Goal: Information Seeking & Learning: Find specific fact

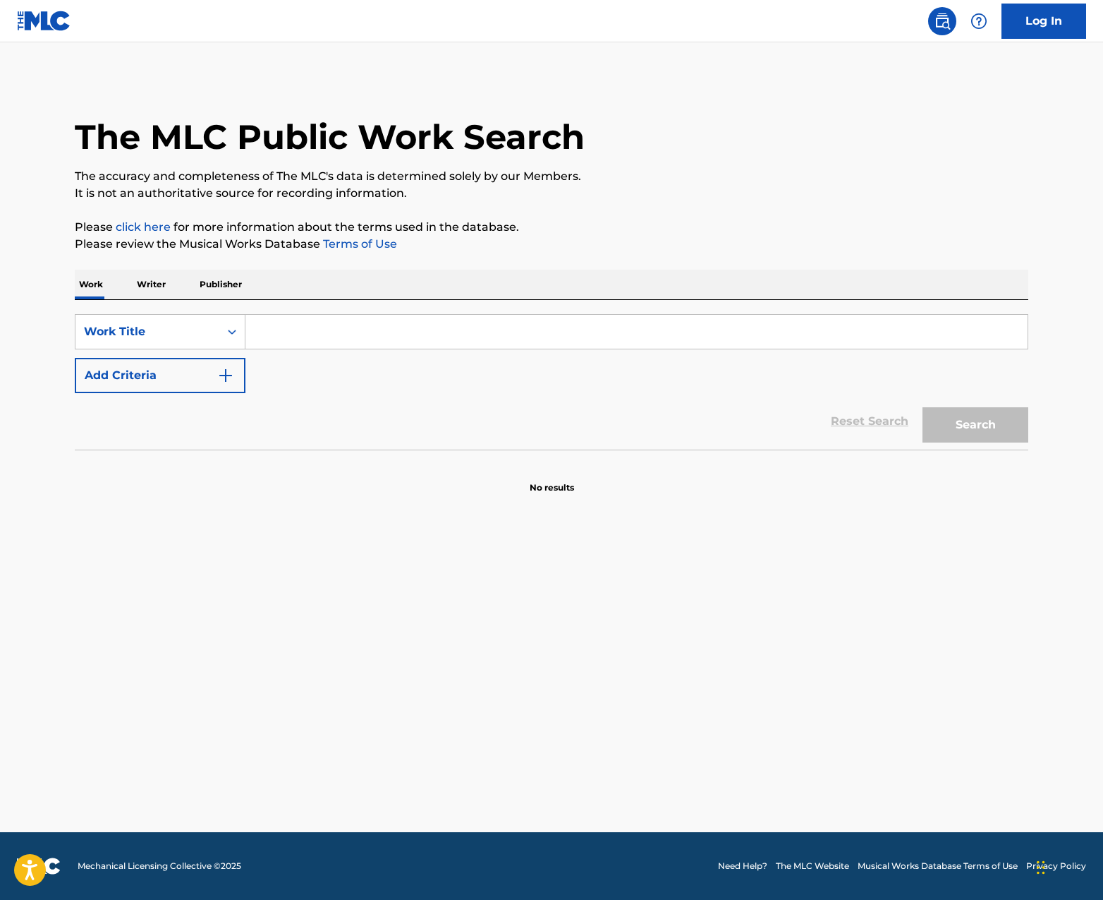
click at [305, 330] on input "Search Form" at bounding box center [637, 332] width 782 height 34
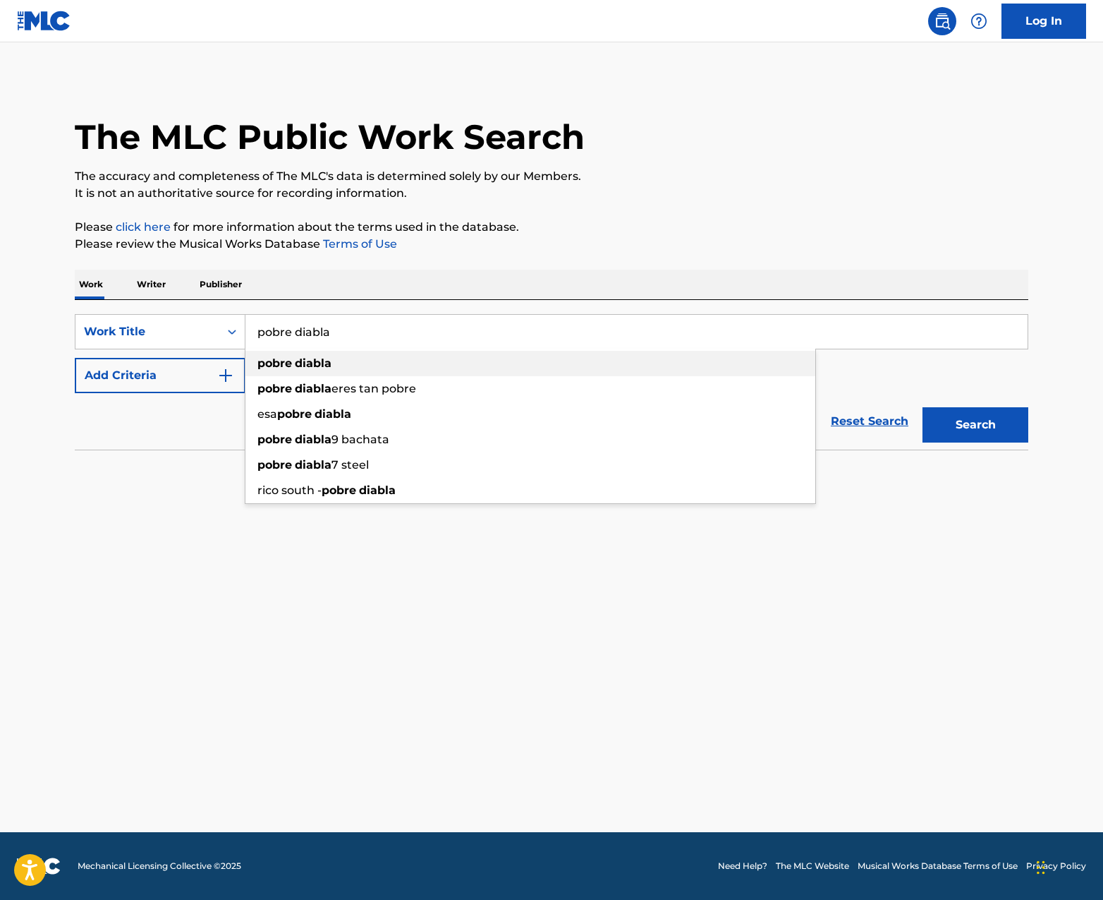
type input "pobre diabla"
click at [321, 360] on strong "diabla" at bounding box center [313, 362] width 37 height 13
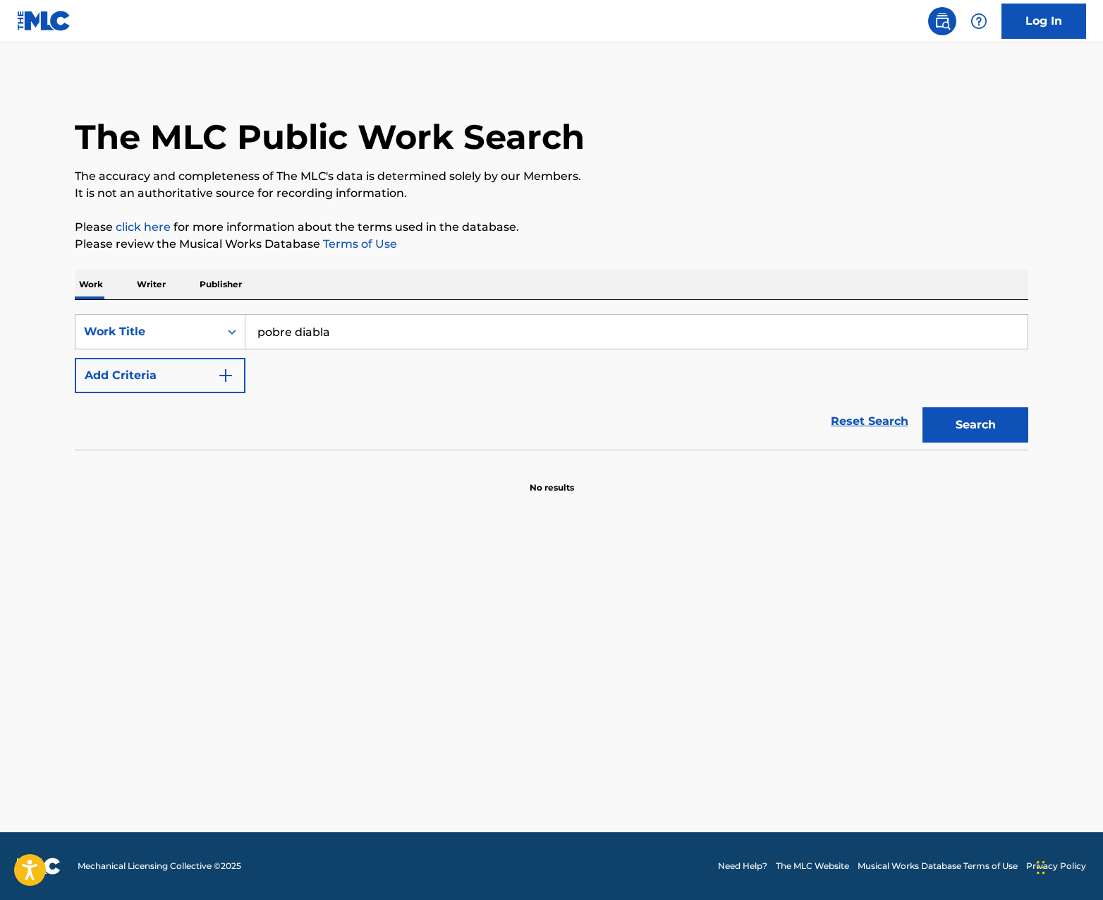
click at [1003, 432] on button "Search" at bounding box center [976, 424] width 106 height 35
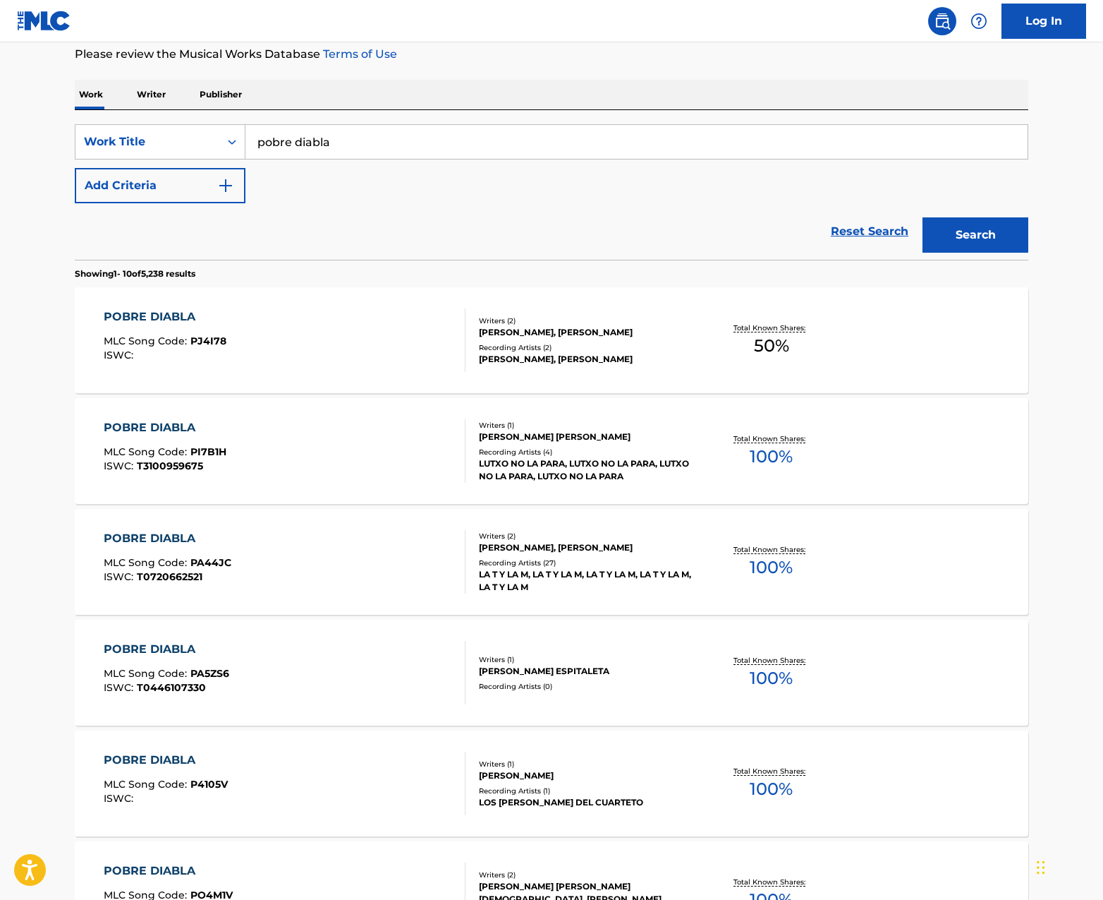
scroll to position [191, 0]
click at [603, 365] on div "POBRE DIABLA MLC Song Code : PJ4I78 ISWC : Writers ( 2 ) [PERSON_NAME], [PERSON…" at bounding box center [552, 339] width 954 height 106
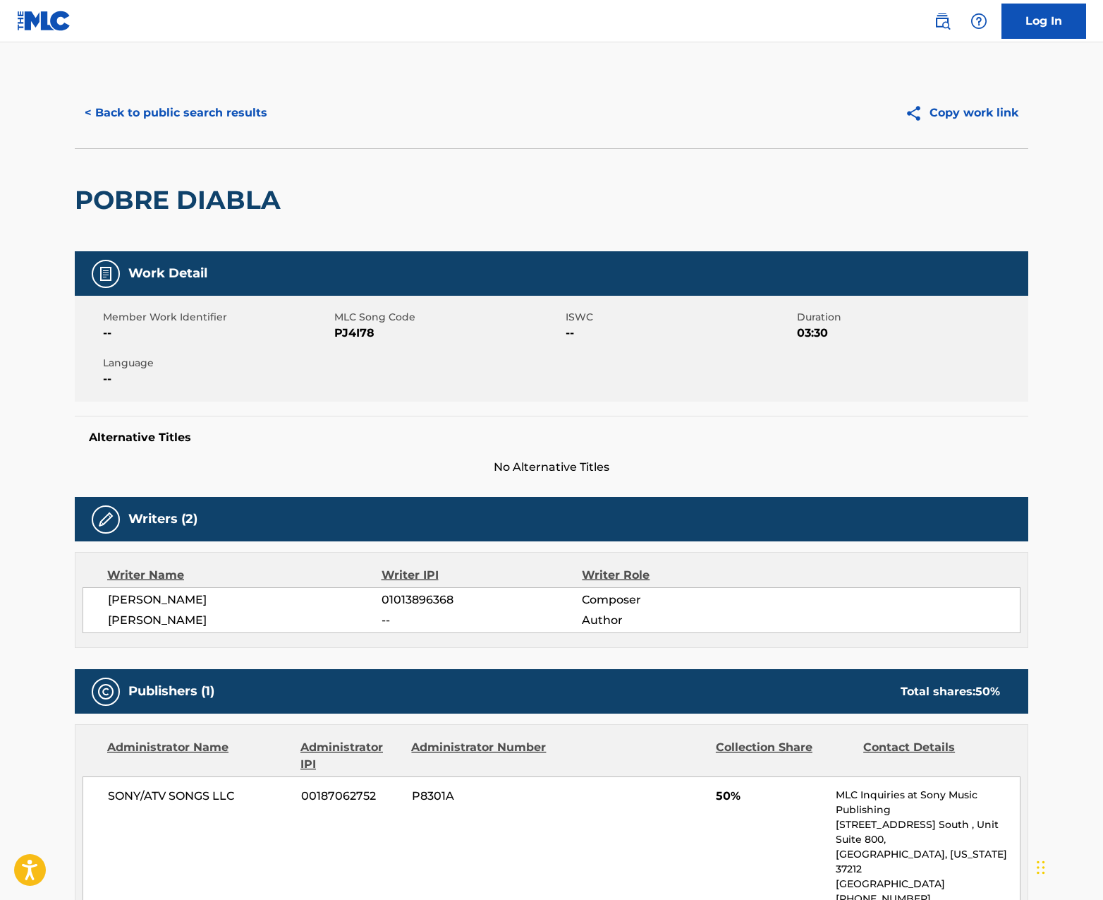
click at [165, 106] on button "< Back to public search results" at bounding box center [176, 112] width 202 height 35
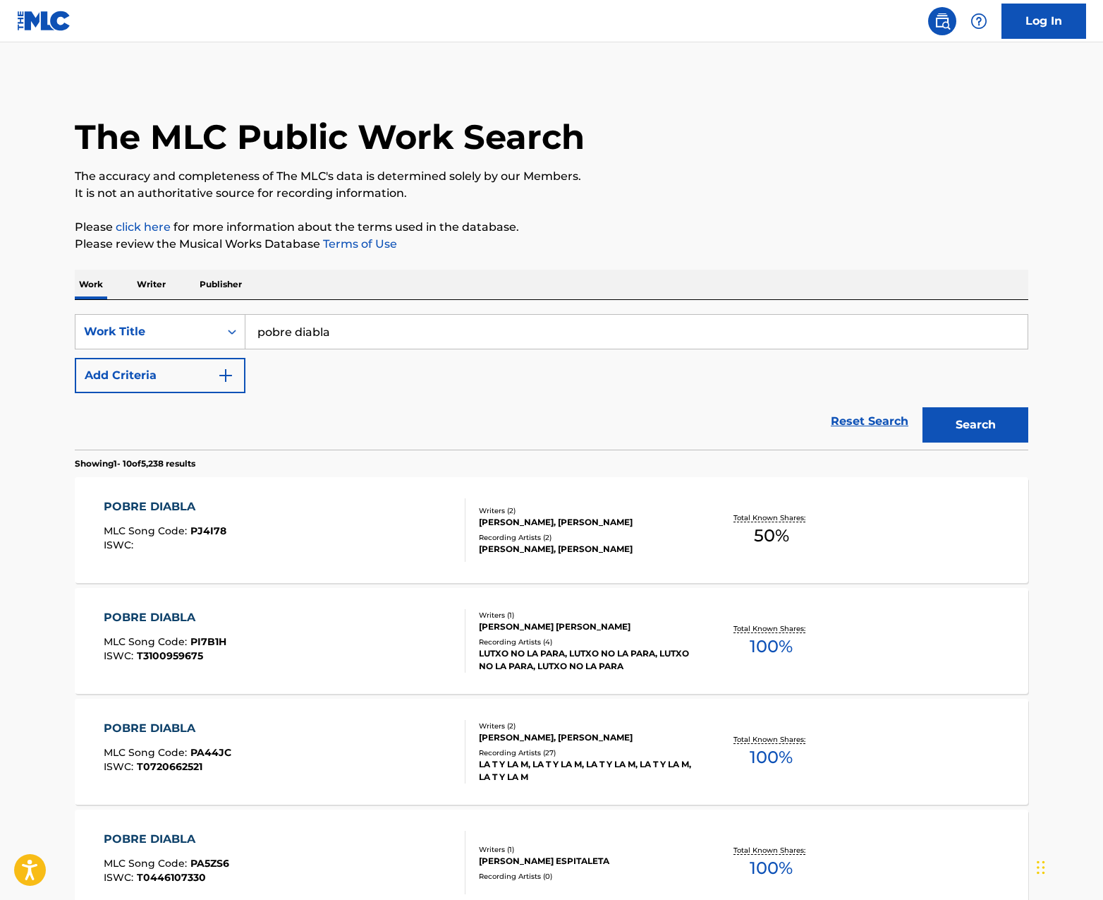
scroll to position [191, 0]
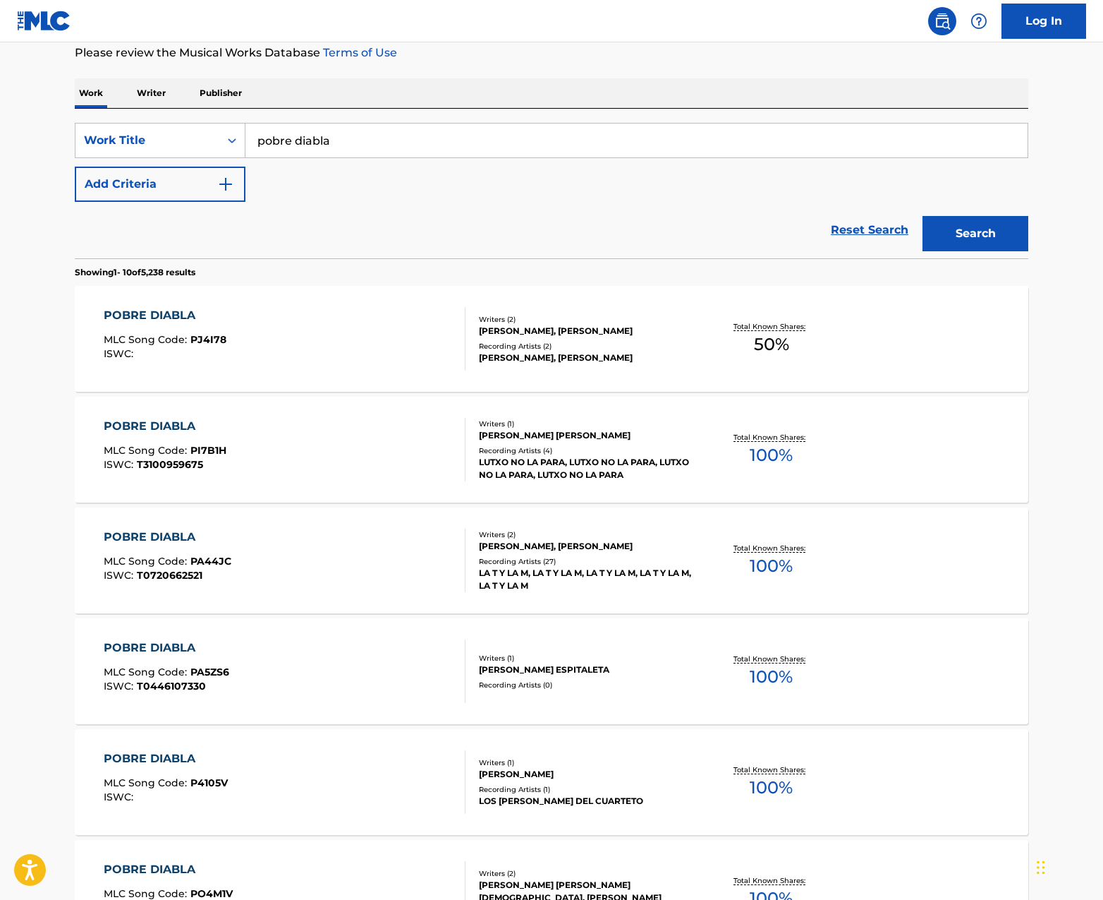
click at [154, 179] on button "Add Criteria" at bounding box center [160, 183] width 171 height 35
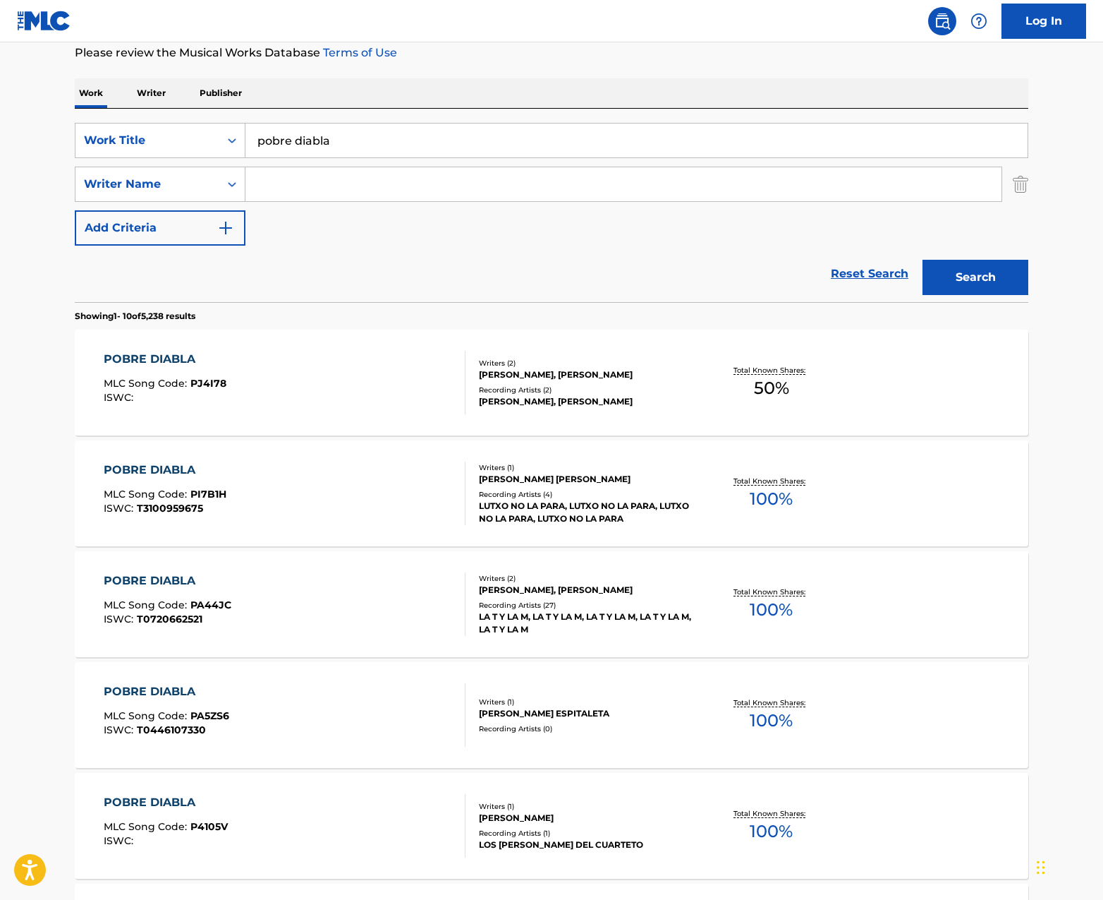
click at [319, 188] on input "Search Form" at bounding box center [624, 184] width 756 height 34
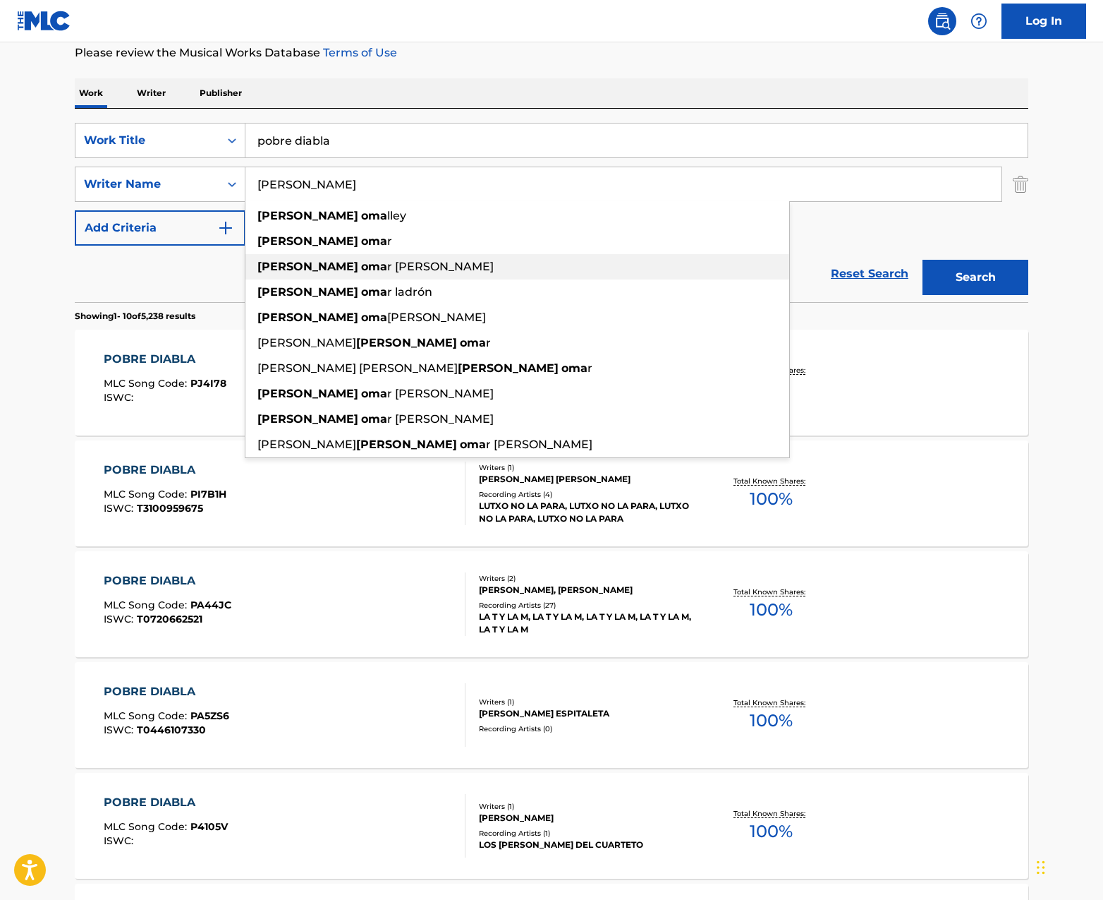
click at [387, 272] on span "r [PERSON_NAME]" at bounding box center [440, 266] width 107 height 13
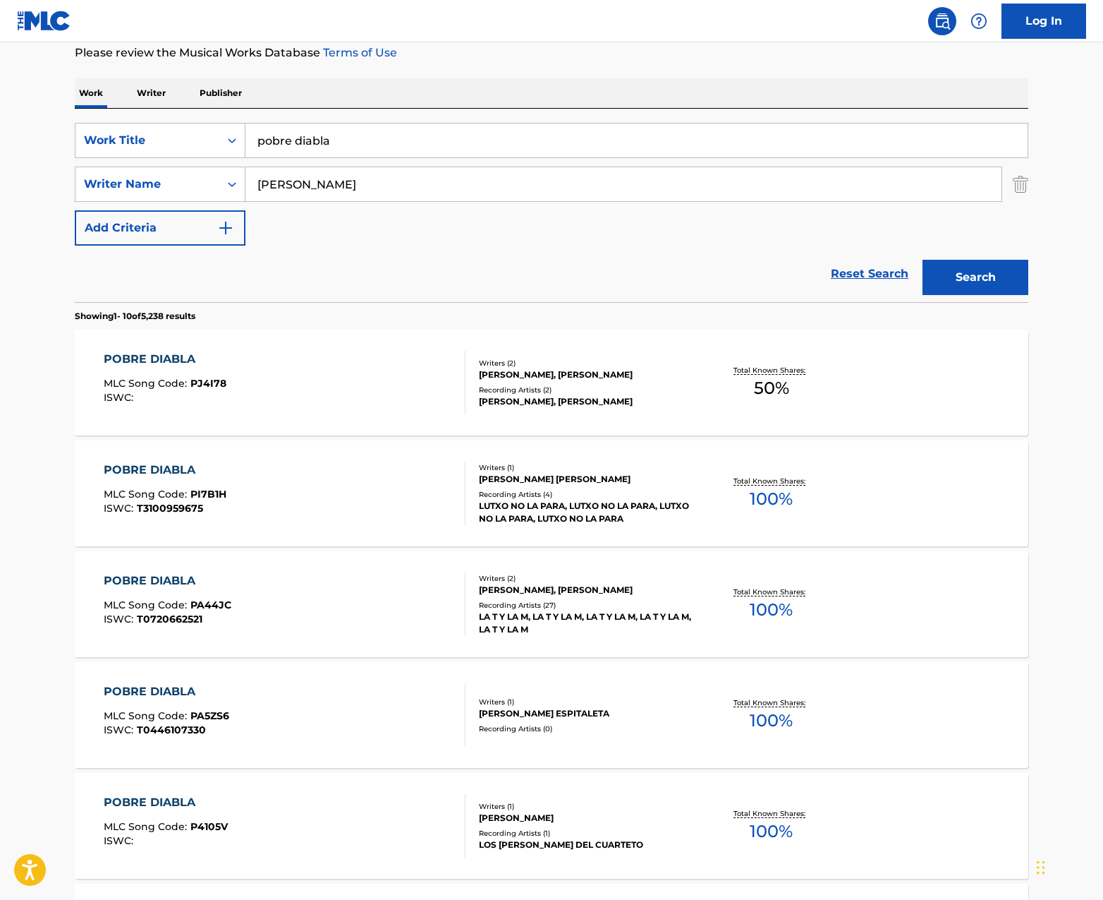
click at [965, 272] on button "Search" at bounding box center [976, 277] width 106 height 35
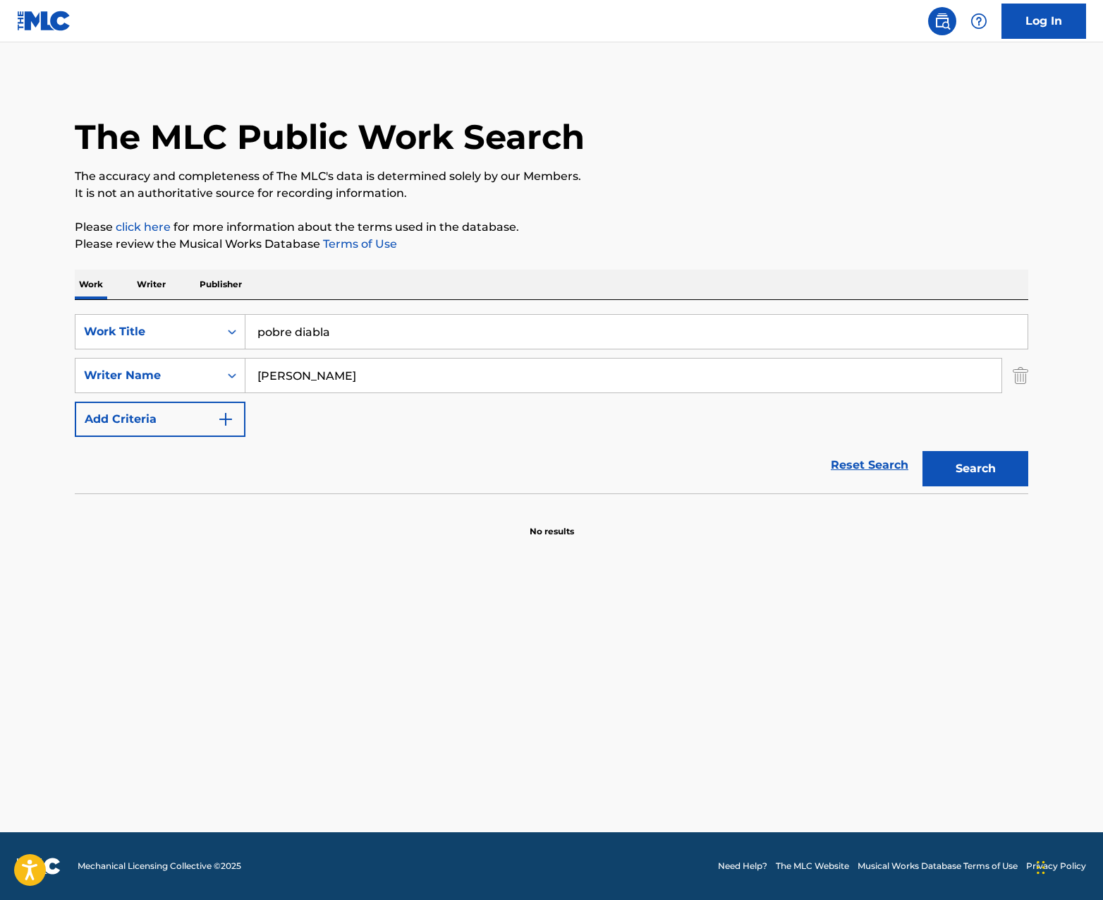
click at [413, 377] on input "[PERSON_NAME]" at bounding box center [624, 375] width 756 height 34
click at [414, 377] on input "[PERSON_NAME]" at bounding box center [624, 375] width 756 height 34
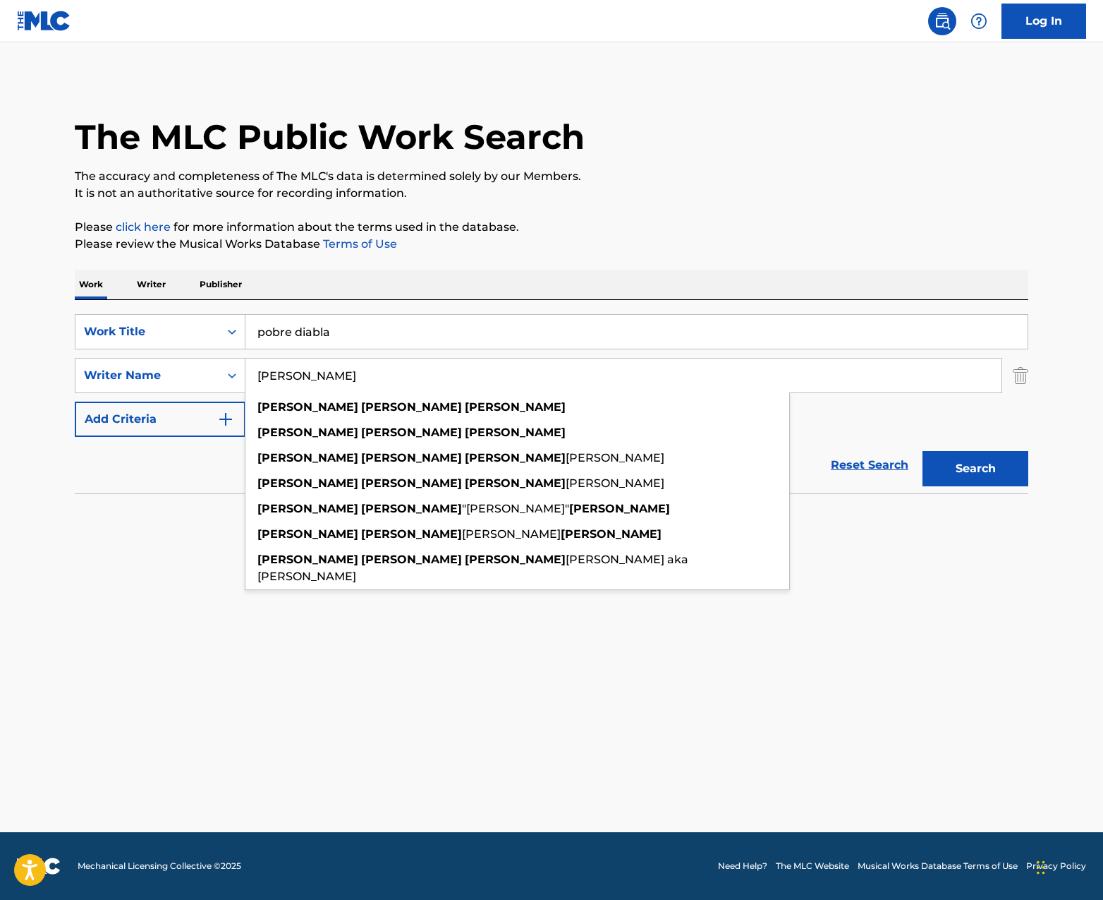
click at [414, 377] on input "[PERSON_NAME]" at bounding box center [624, 375] width 756 height 34
click at [414, 376] on input "[PERSON_NAME]" at bounding box center [624, 375] width 756 height 34
drag, startPoint x: 305, startPoint y: 377, endPoint x: 466, endPoint y: 373, distance: 160.9
click at [464, 373] on input "[PERSON_NAME]" at bounding box center [624, 375] width 756 height 34
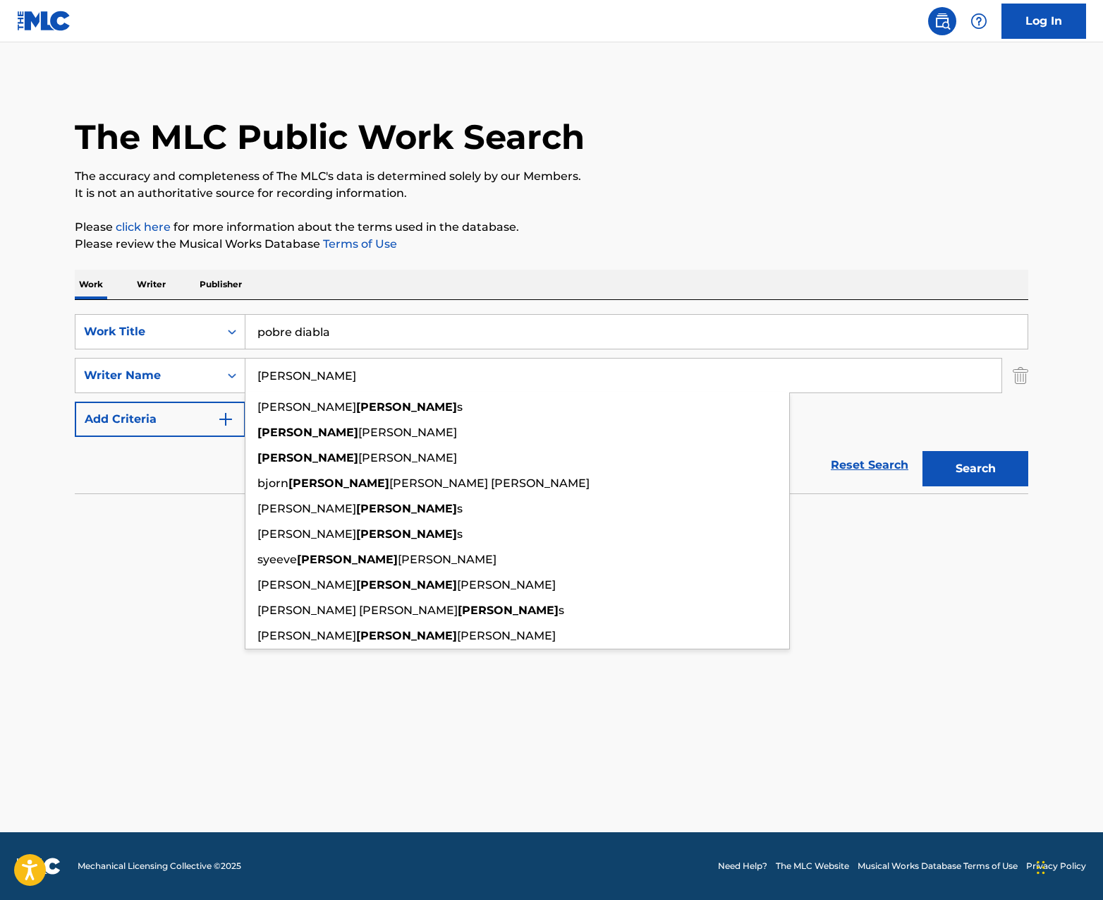
type input "[PERSON_NAME]"
click at [964, 473] on button "Search" at bounding box center [976, 468] width 106 height 35
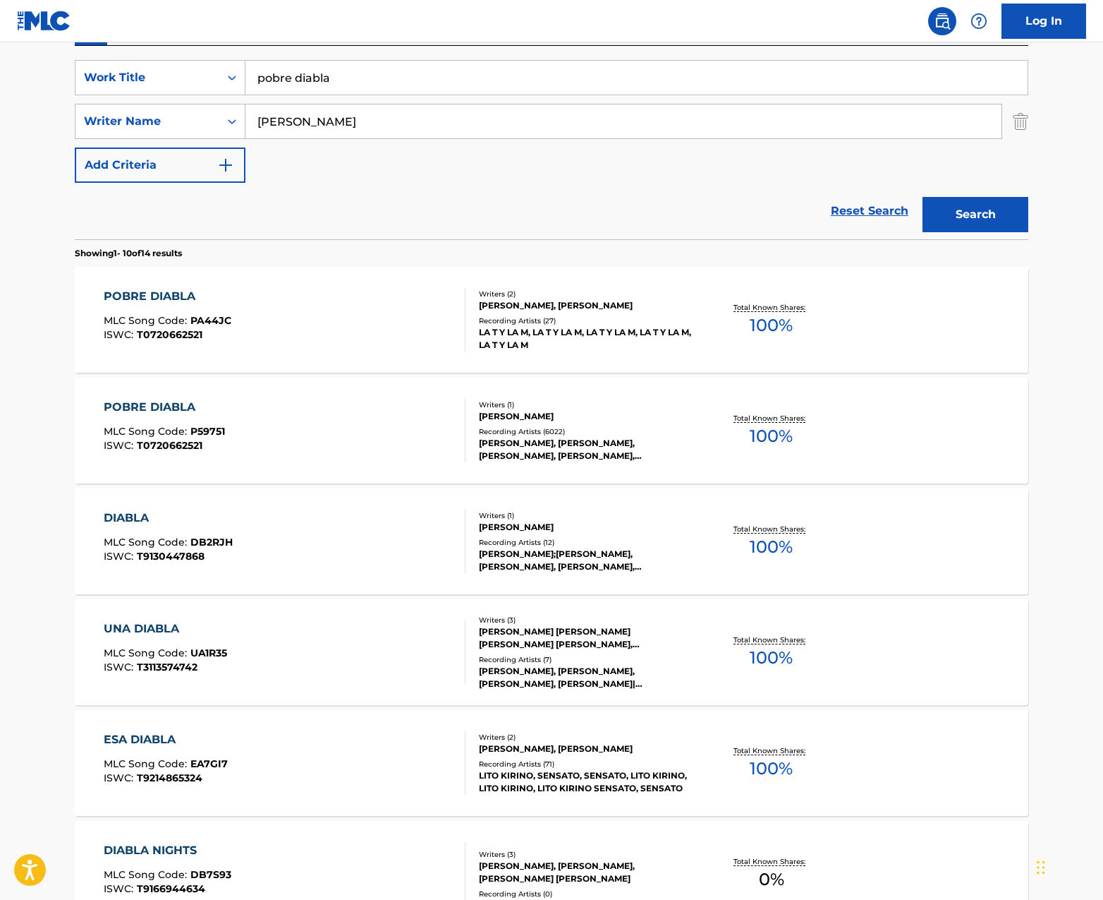
scroll to position [268, 0]
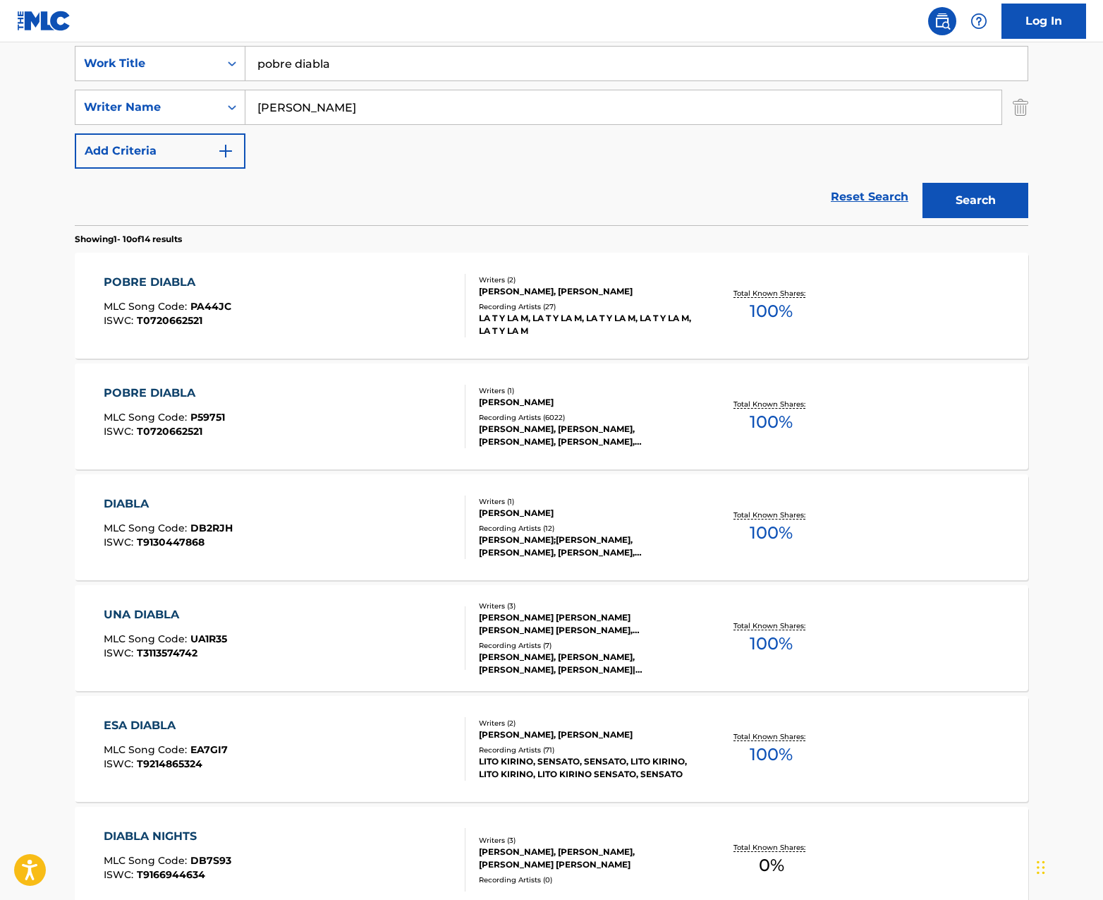
click at [607, 317] on div "LA T Y LA M, LA T Y LA M, LA T Y LA M, LA T Y LA M, LA T Y LA M" at bounding box center [585, 324] width 213 height 25
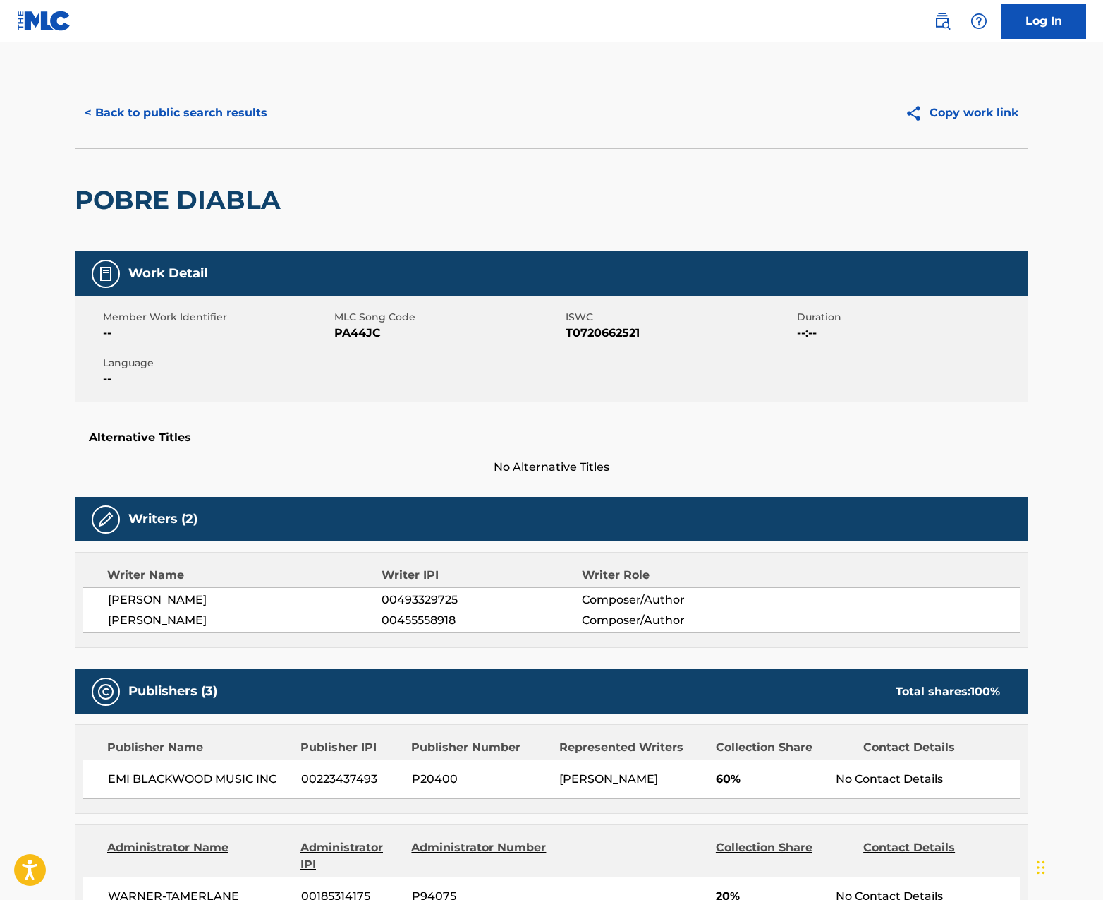
click at [155, 116] on button "< Back to public search results" at bounding box center [176, 112] width 202 height 35
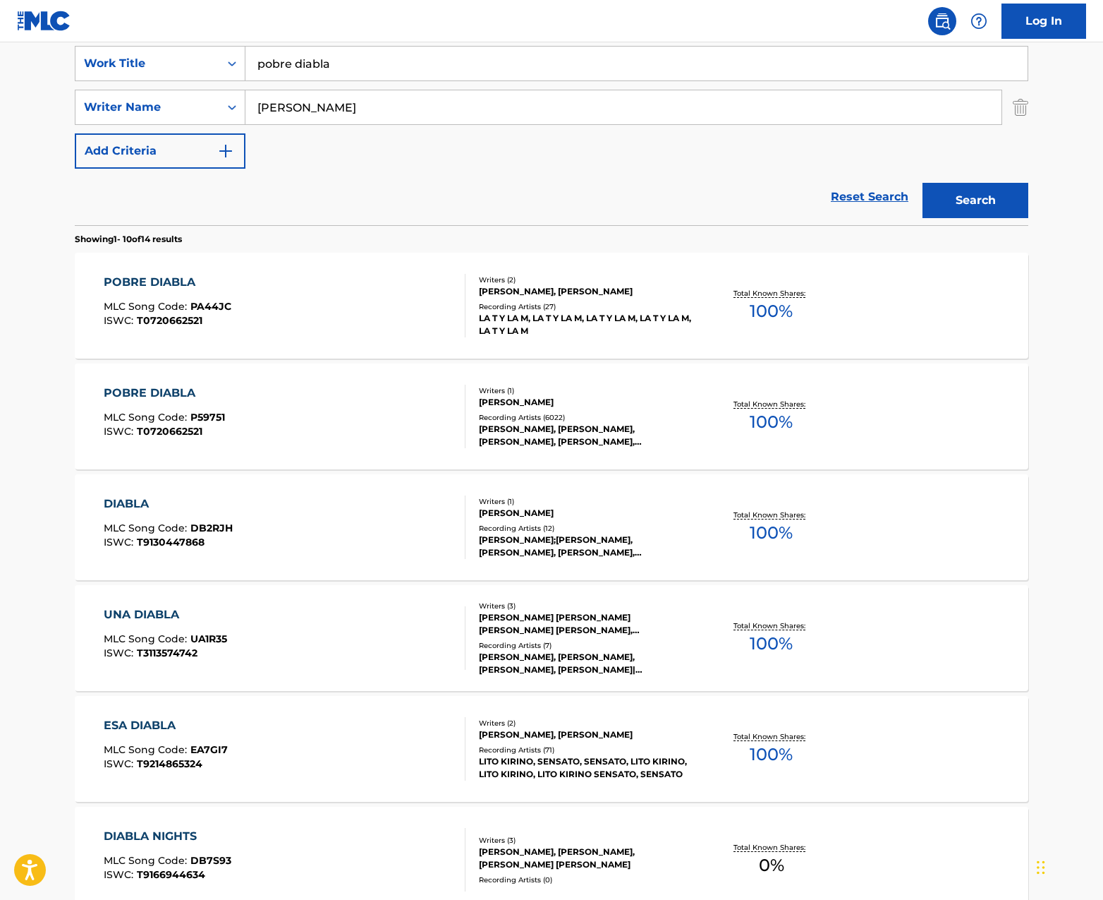
click at [641, 420] on div "Recording Artists ( 6022 )" at bounding box center [585, 417] width 213 height 11
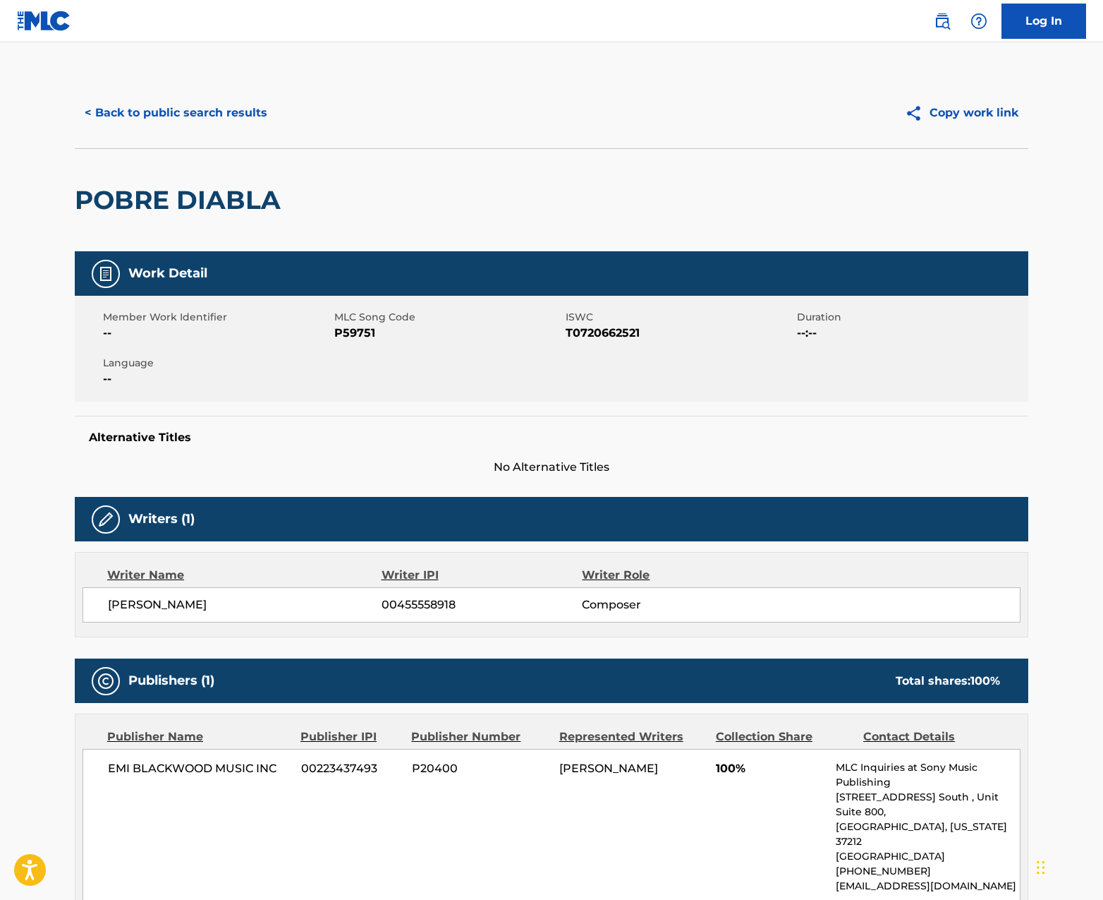
click at [217, 109] on button "< Back to public search results" at bounding box center [176, 112] width 202 height 35
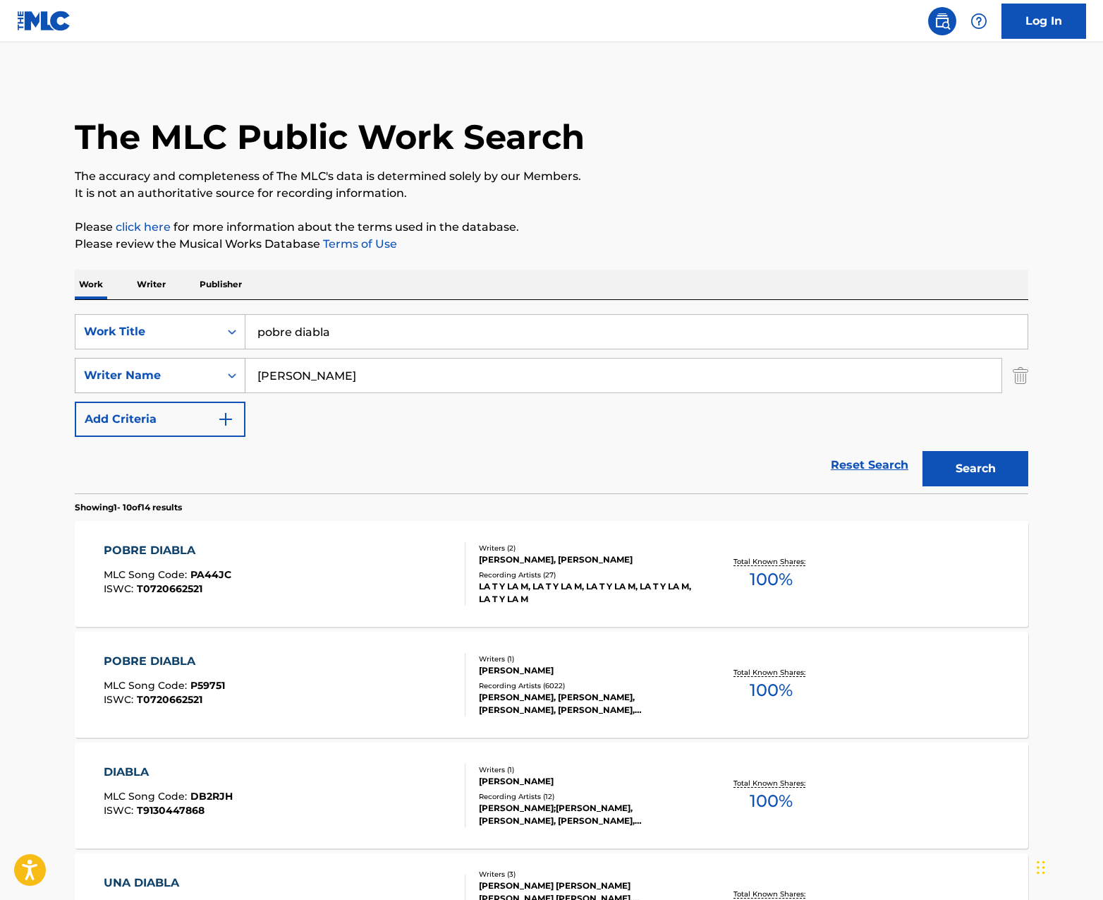
scroll to position [268, 0]
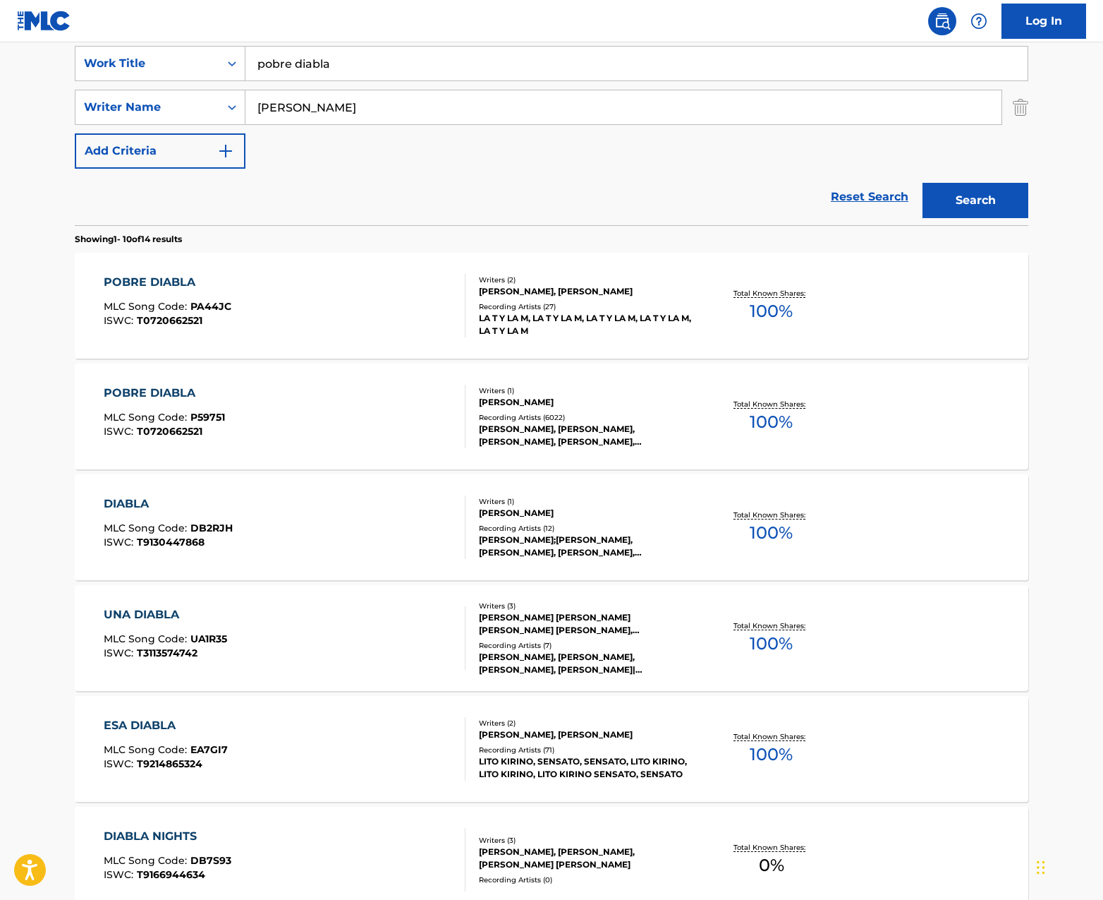
click at [540, 332] on div "LA T Y LA M, LA T Y LA M, LA T Y LA M, LA T Y LA M, LA T Y LA M" at bounding box center [585, 324] width 213 height 25
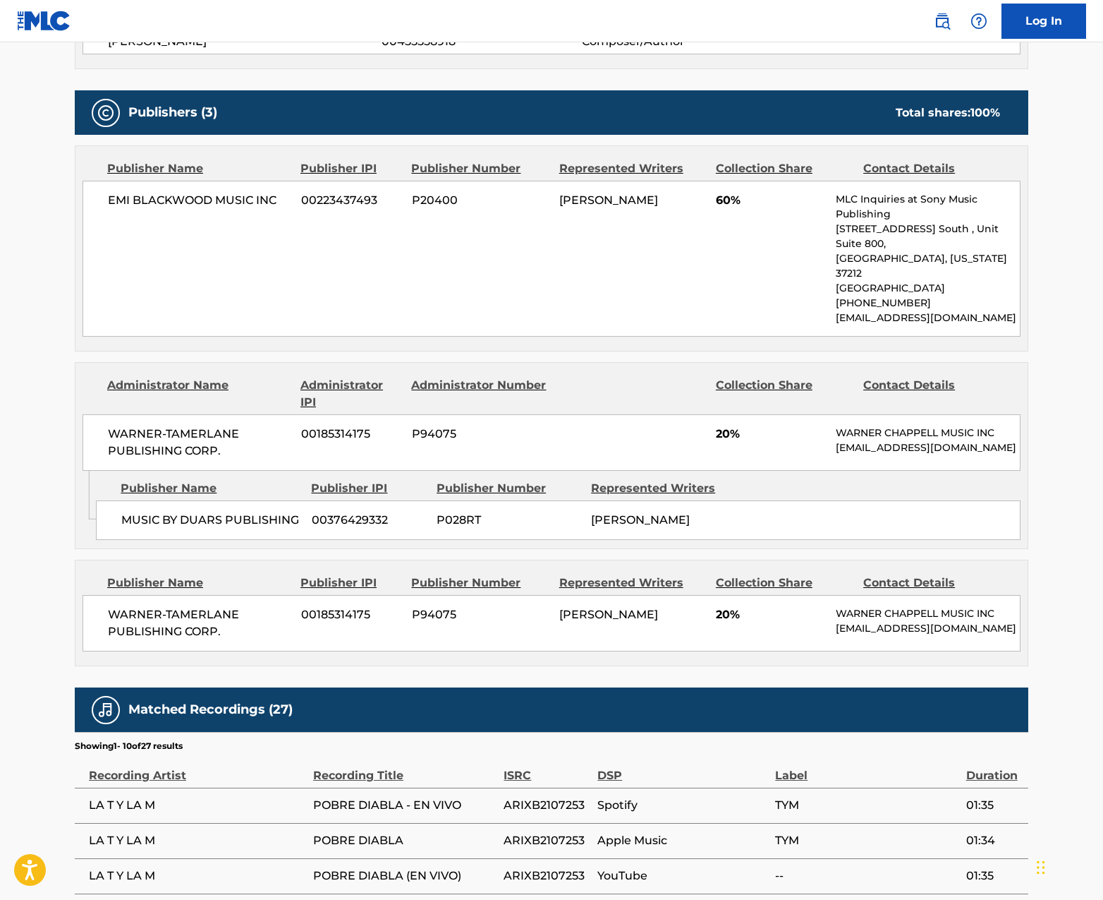
scroll to position [579, 0]
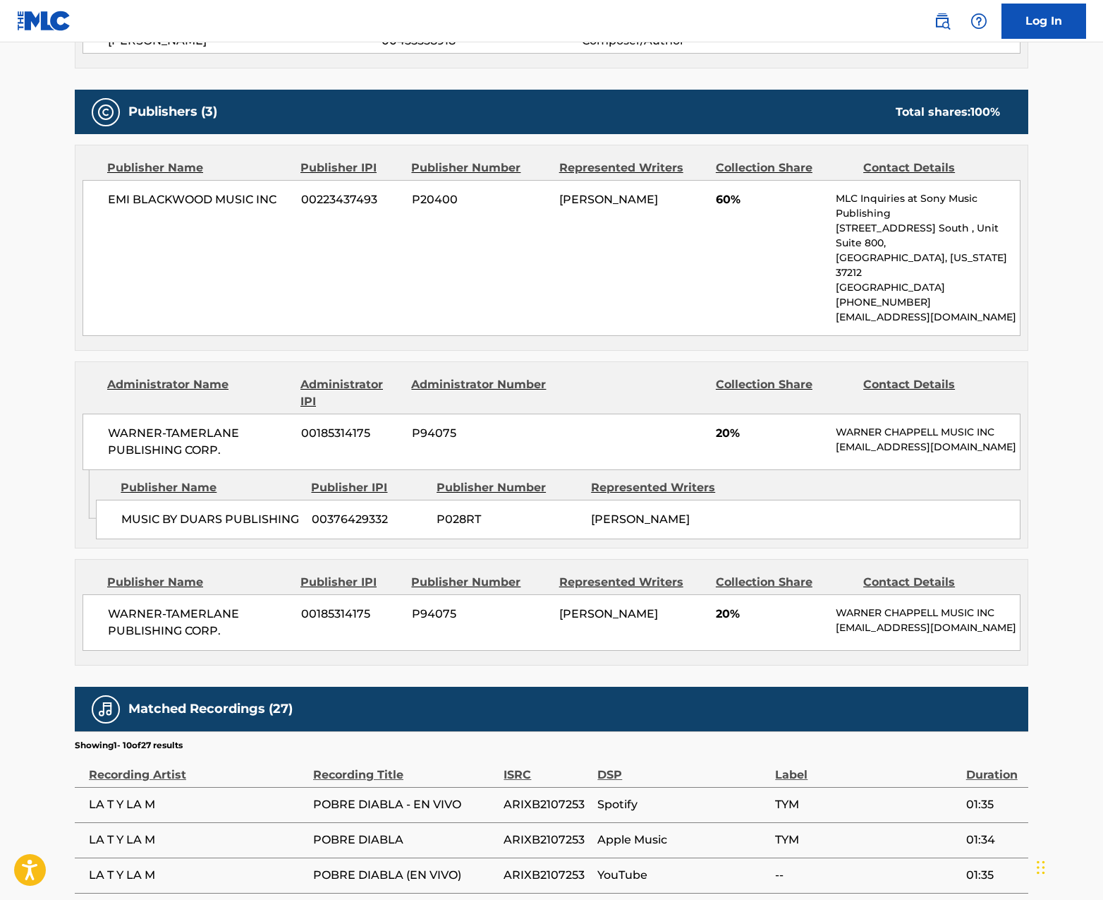
click at [600, 438] on div "WARNER-[PERSON_NAME] PUBLISHING CORP. 00185314175 P94075 20% [PERSON_NAME] MUSI…" at bounding box center [552, 441] width 938 height 56
click at [649, 512] on span "[PERSON_NAME]" at bounding box center [640, 518] width 99 height 13
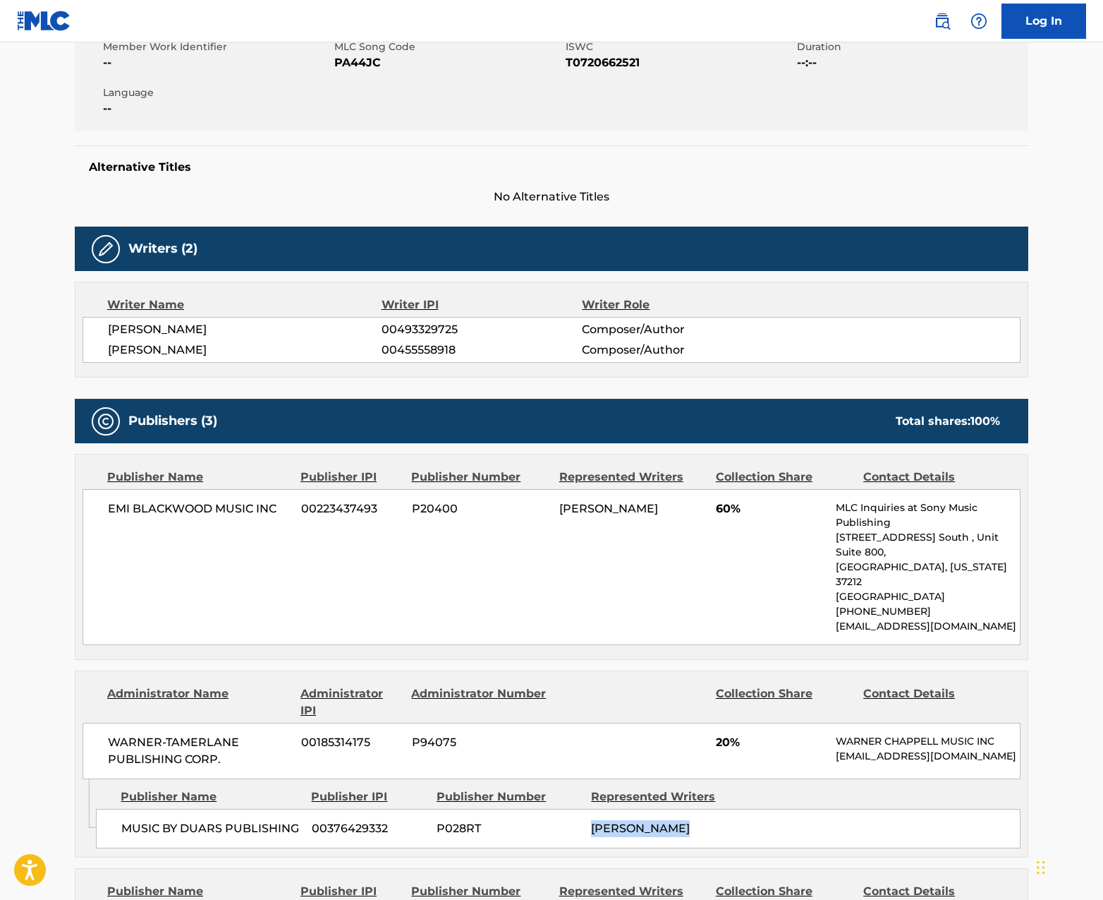
scroll to position [0, 0]
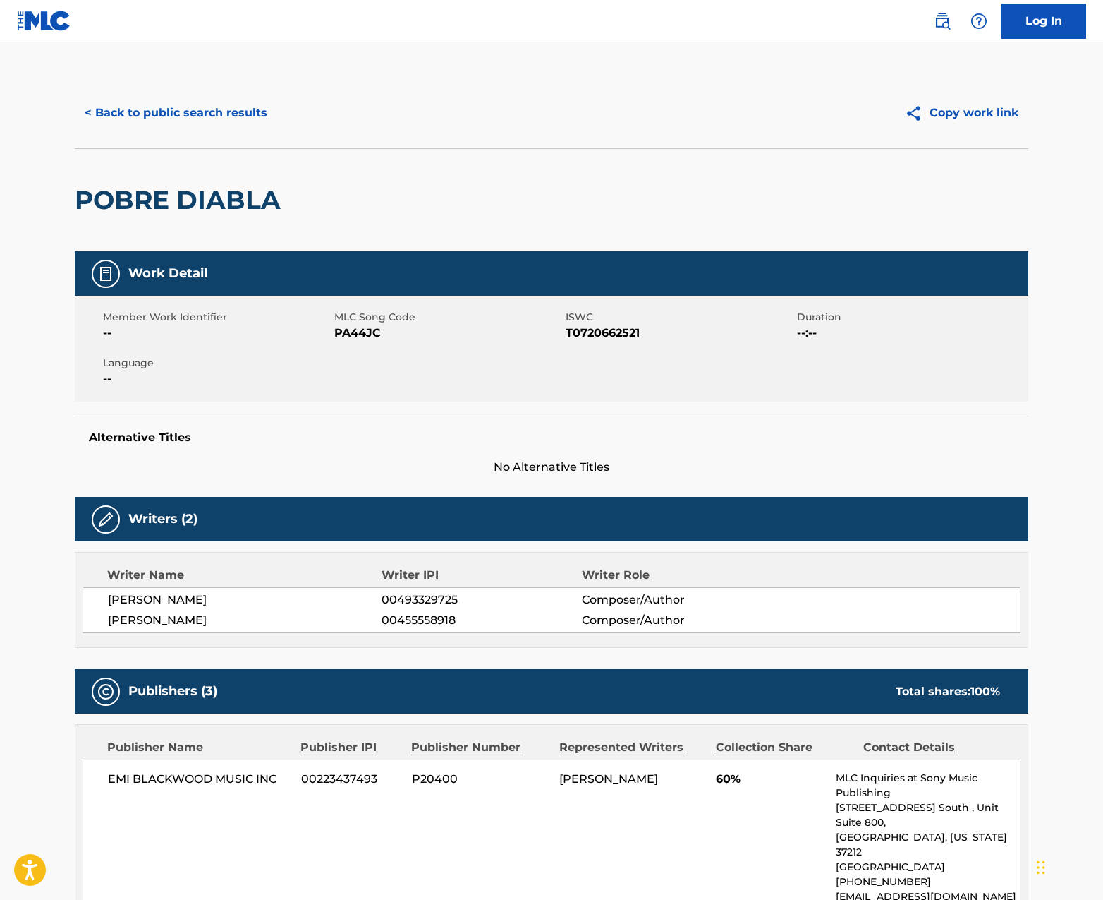
click at [172, 119] on button "< Back to public search results" at bounding box center [176, 112] width 202 height 35
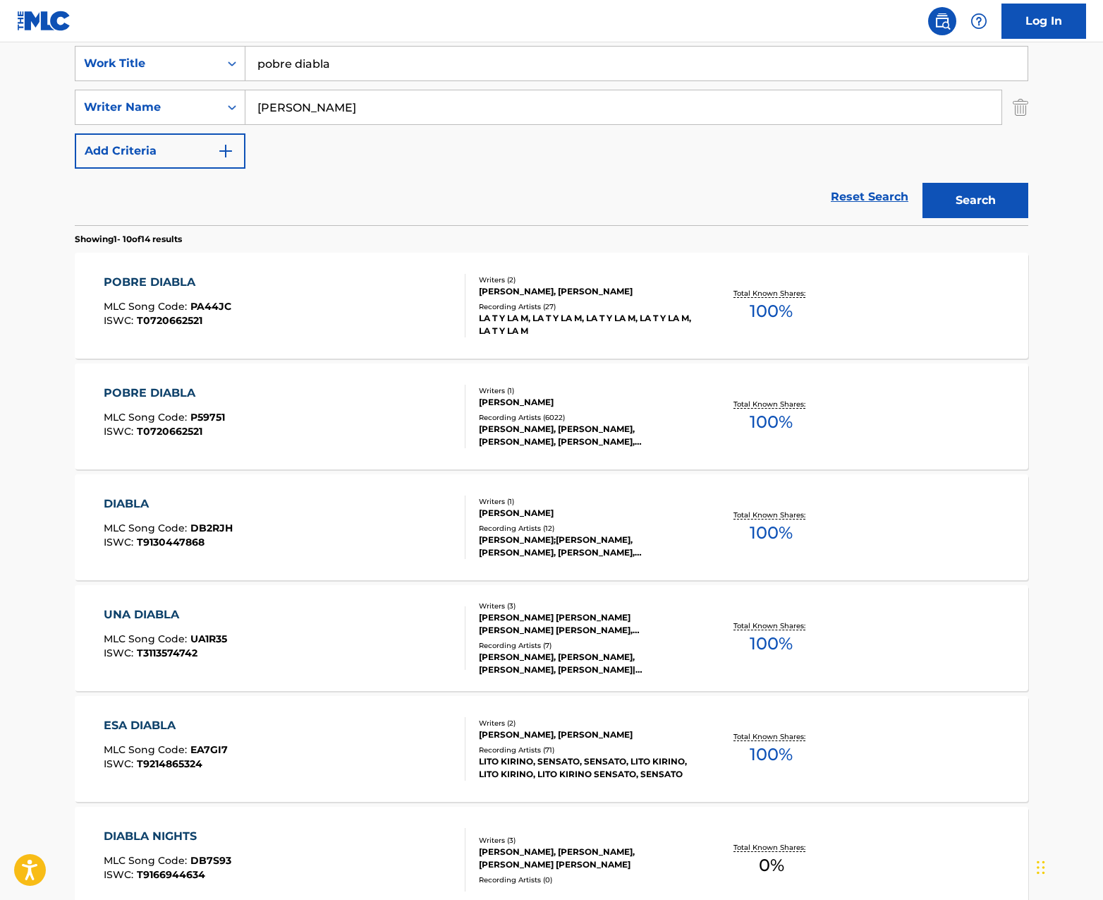
click at [658, 430] on div "[PERSON_NAME], [PERSON_NAME], [PERSON_NAME], [PERSON_NAME], [PERSON_NAME]" at bounding box center [585, 435] width 213 height 25
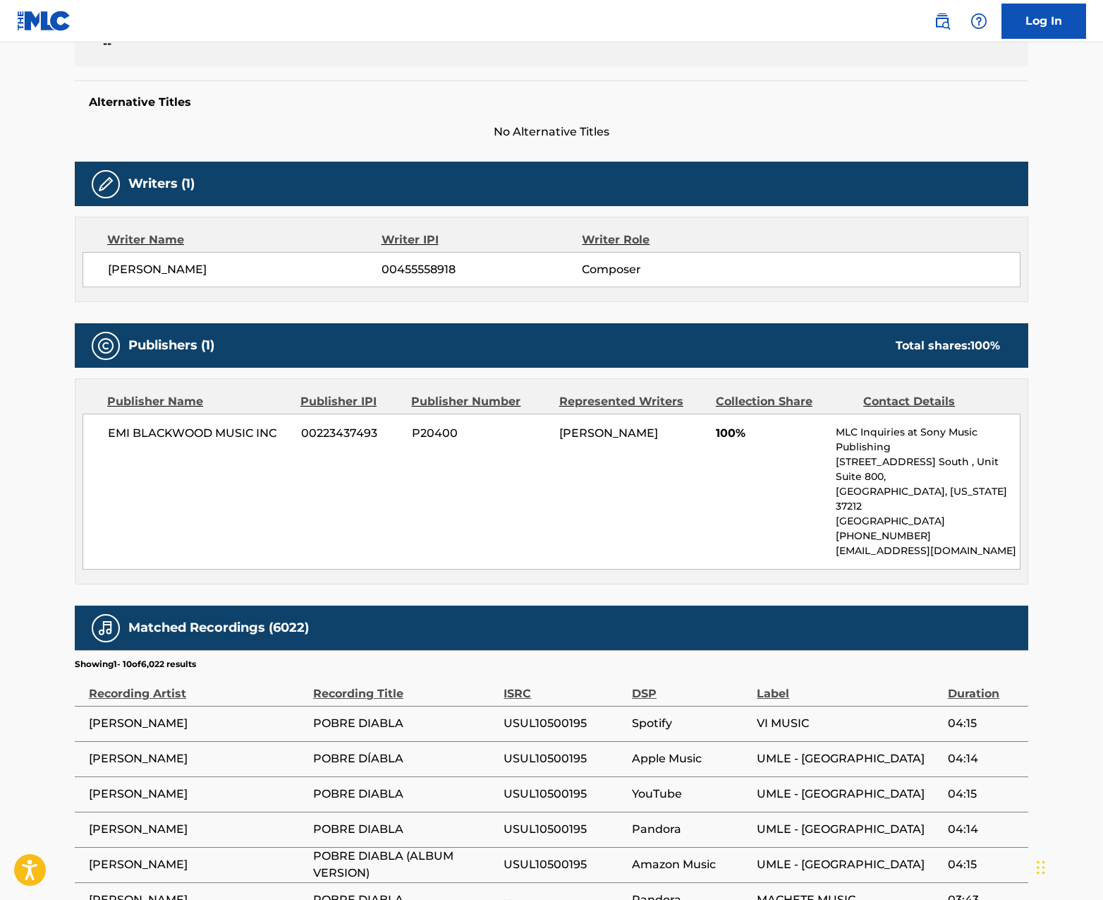
scroll to position [336, 0]
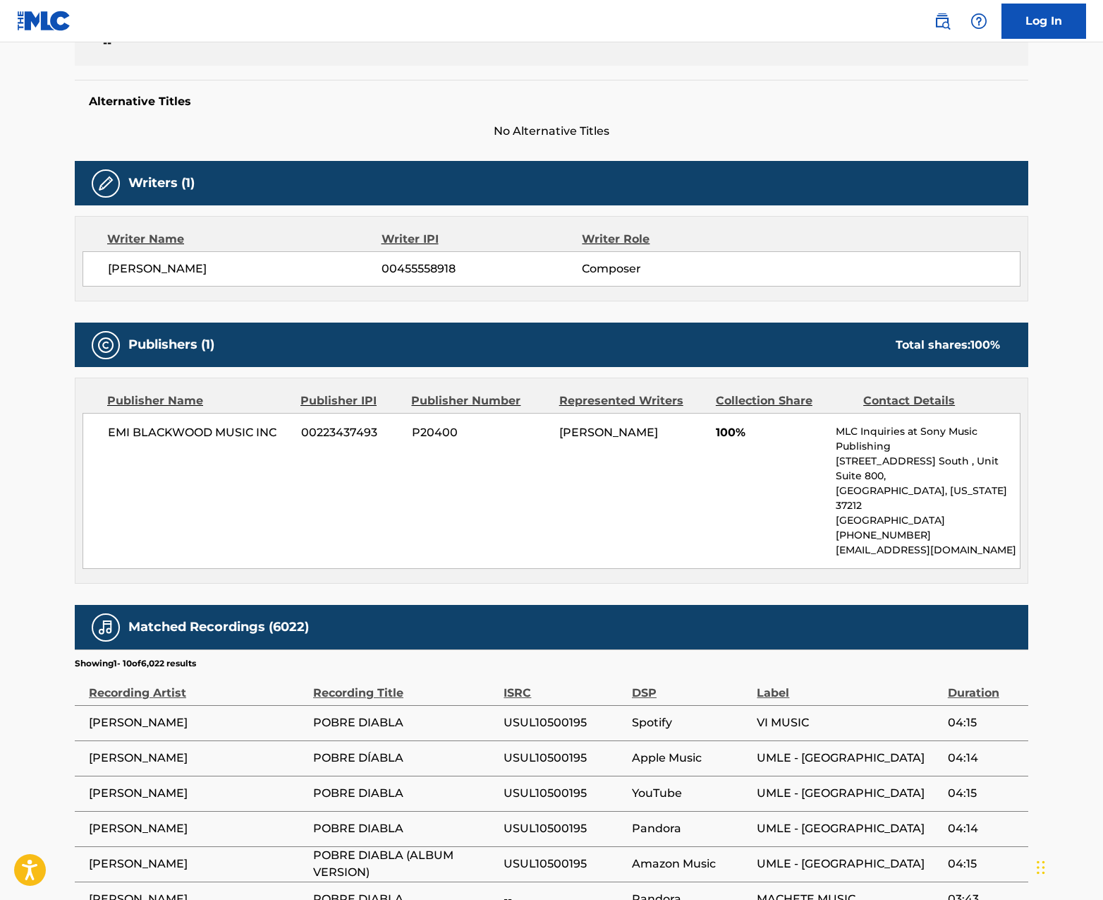
drag, startPoint x: 661, startPoint y: 456, endPoint x: 125, endPoint y: 437, distance: 536.5
click at [119, 437] on div "EMI [PERSON_NAME] MUSIC INC 00223437493 P20400 [PERSON_NAME] 100% MLC Inquiries…" at bounding box center [552, 491] width 938 height 156
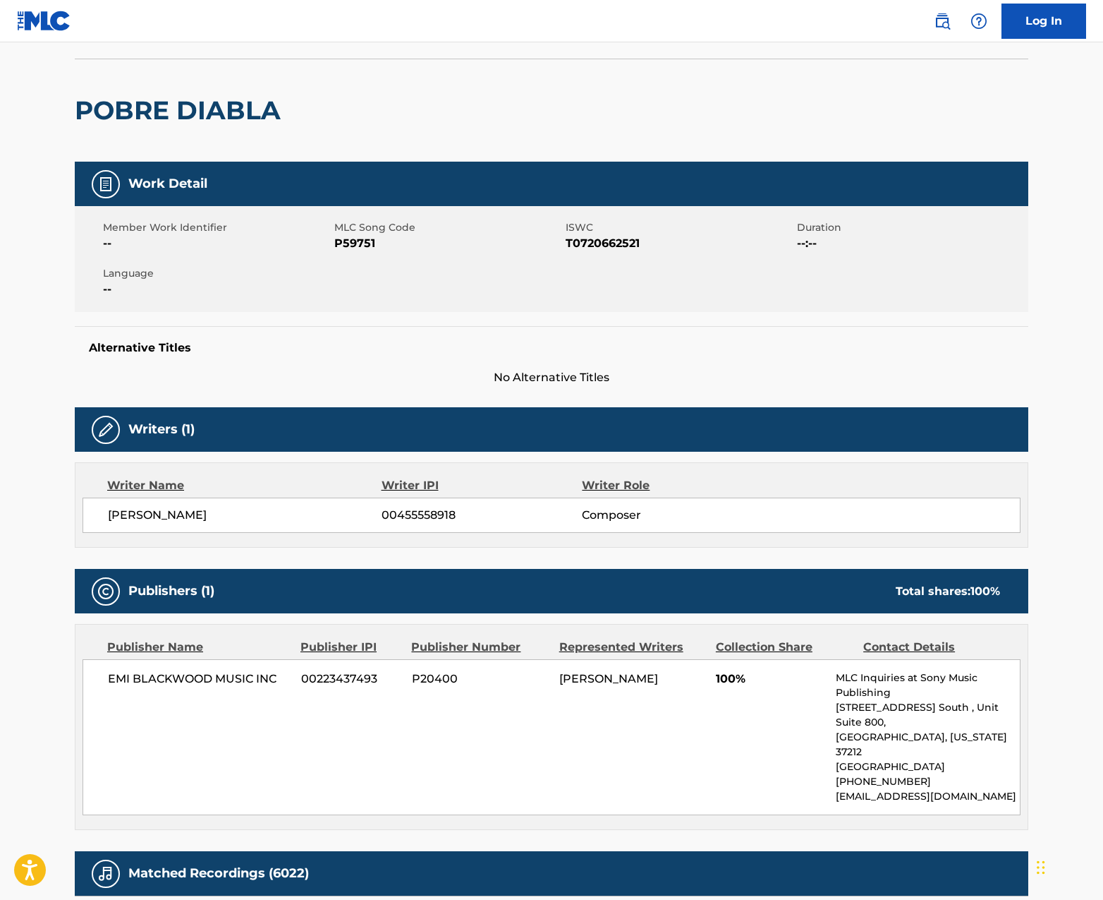
scroll to position [103, 0]
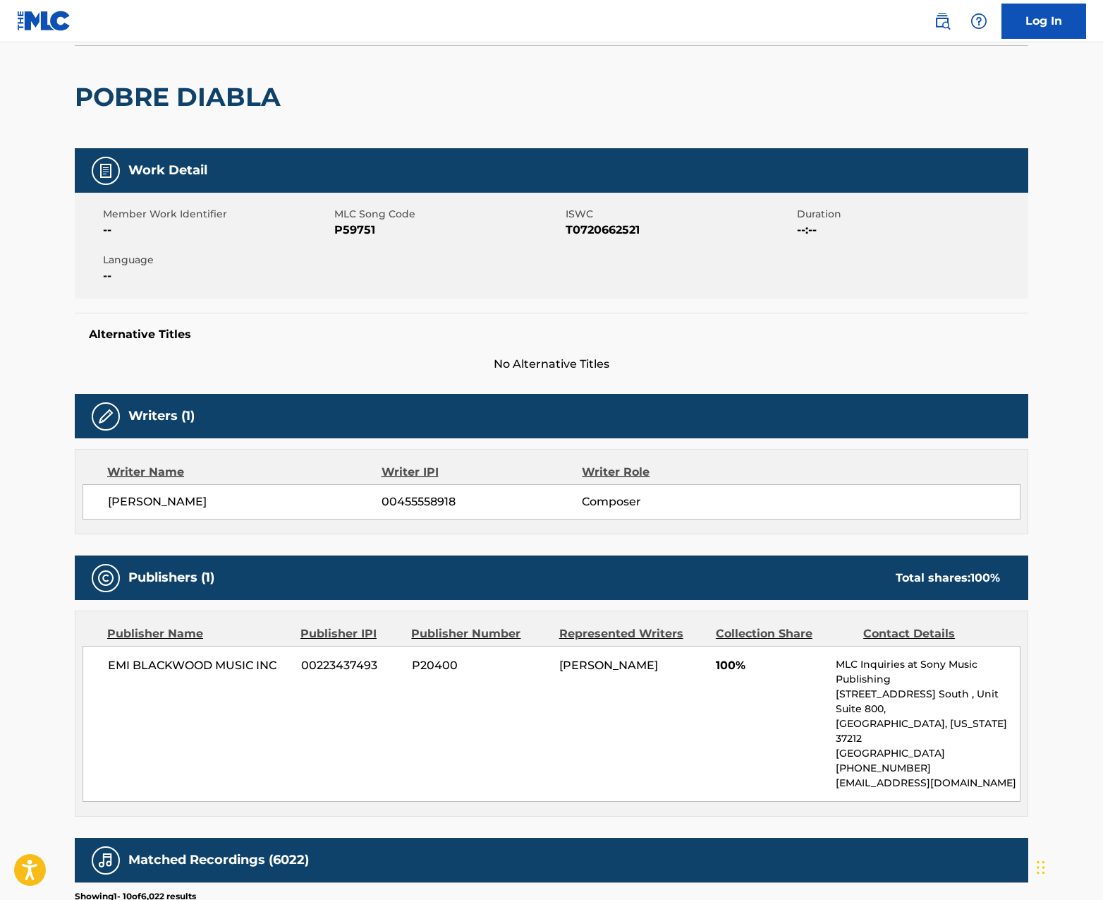
click at [711, 421] on div "Writers (1)" at bounding box center [552, 416] width 954 height 44
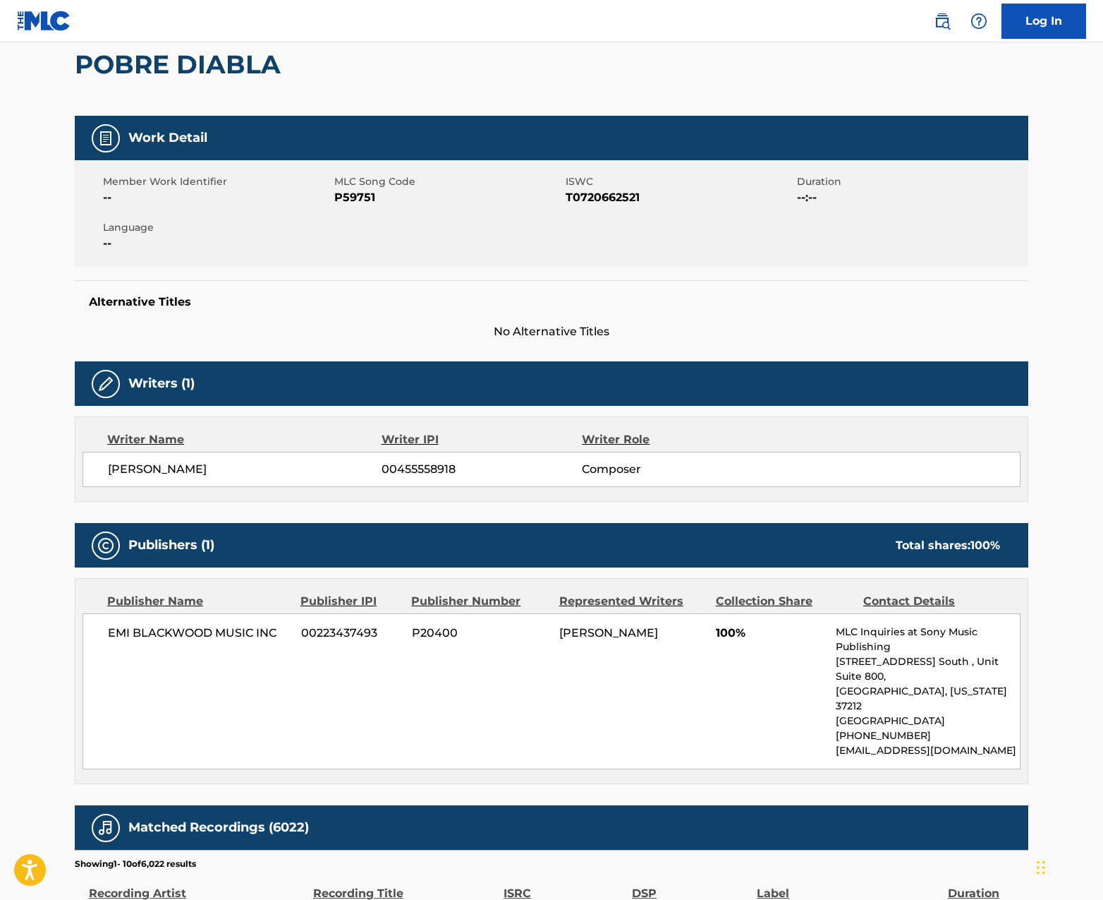
scroll to position [0, 0]
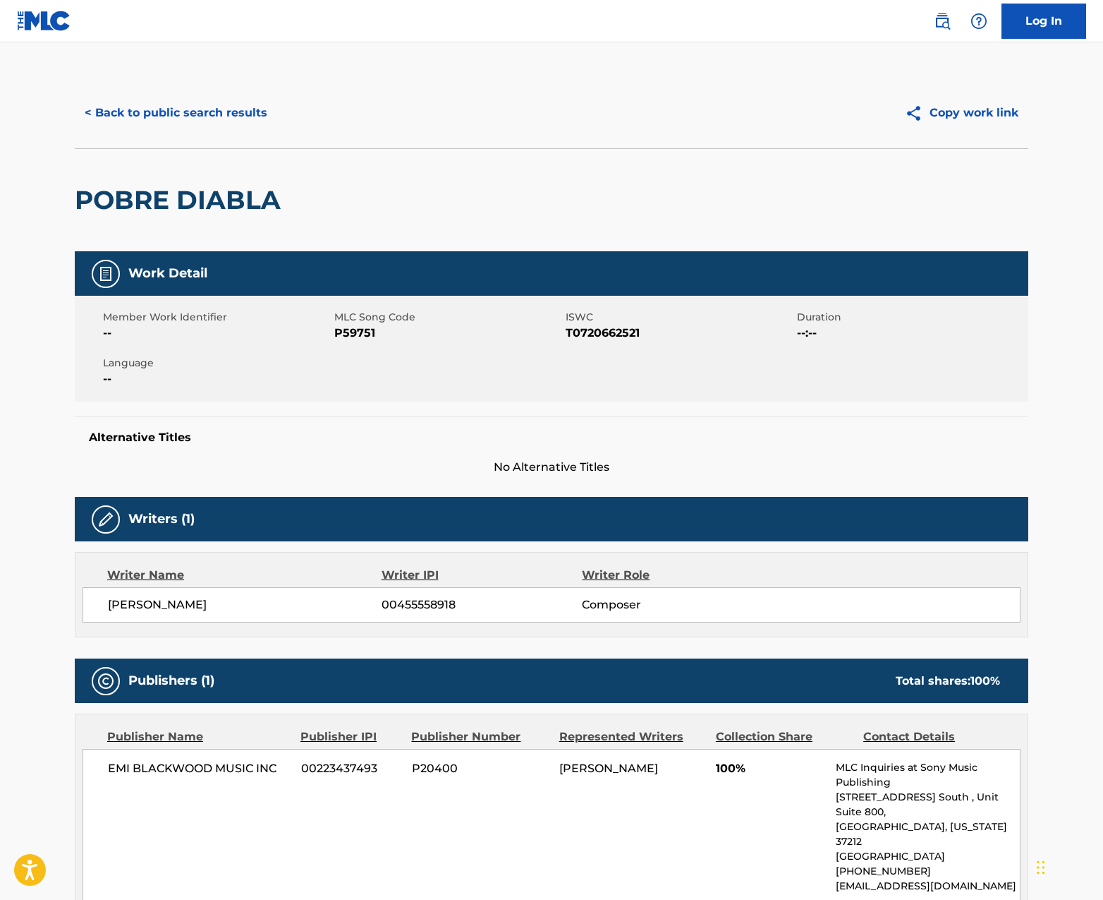
click at [187, 120] on button "< Back to public search results" at bounding box center [176, 112] width 202 height 35
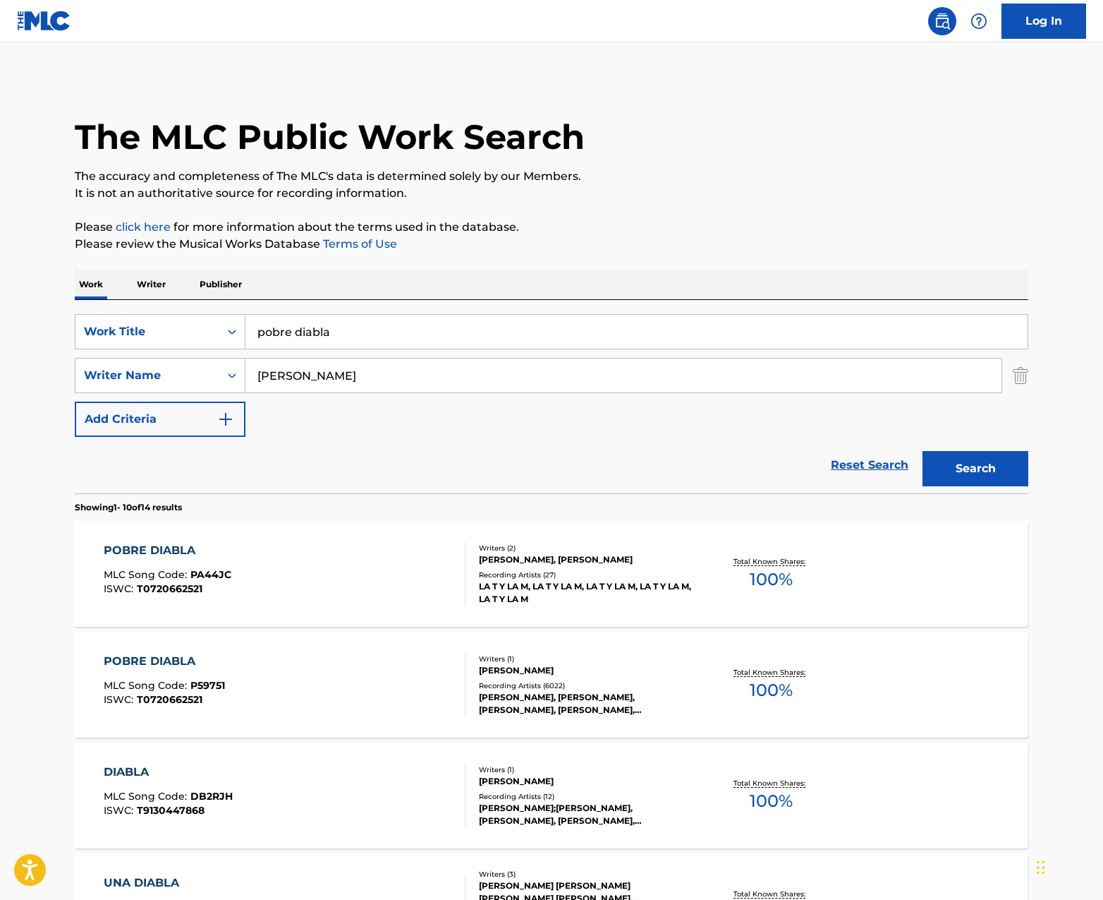
click at [338, 327] on input "pobre diabla" at bounding box center [637, 332] width 782 height 34
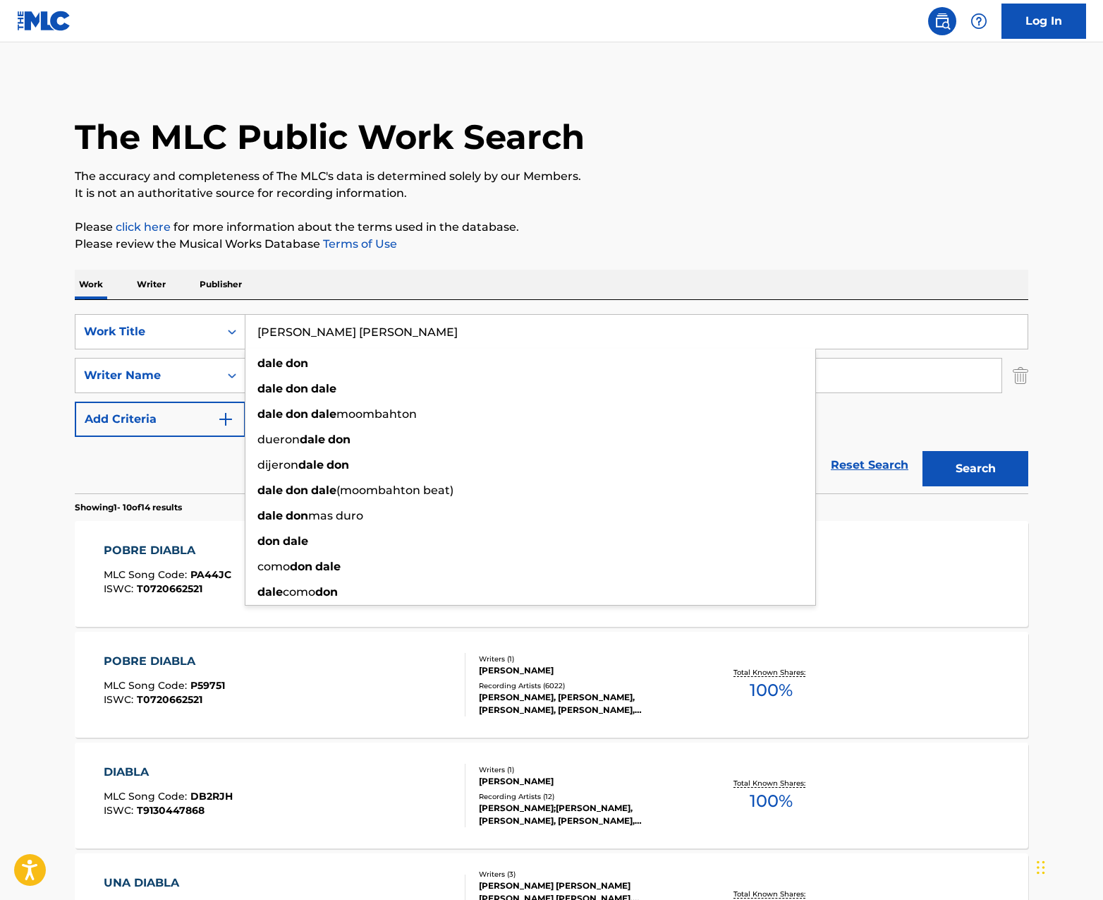
type input "[PERSON_NAME] [PERSON_NAME]"
click at [923, 451] on button "Search" at bounding box center [976, 468] width 106 height 35
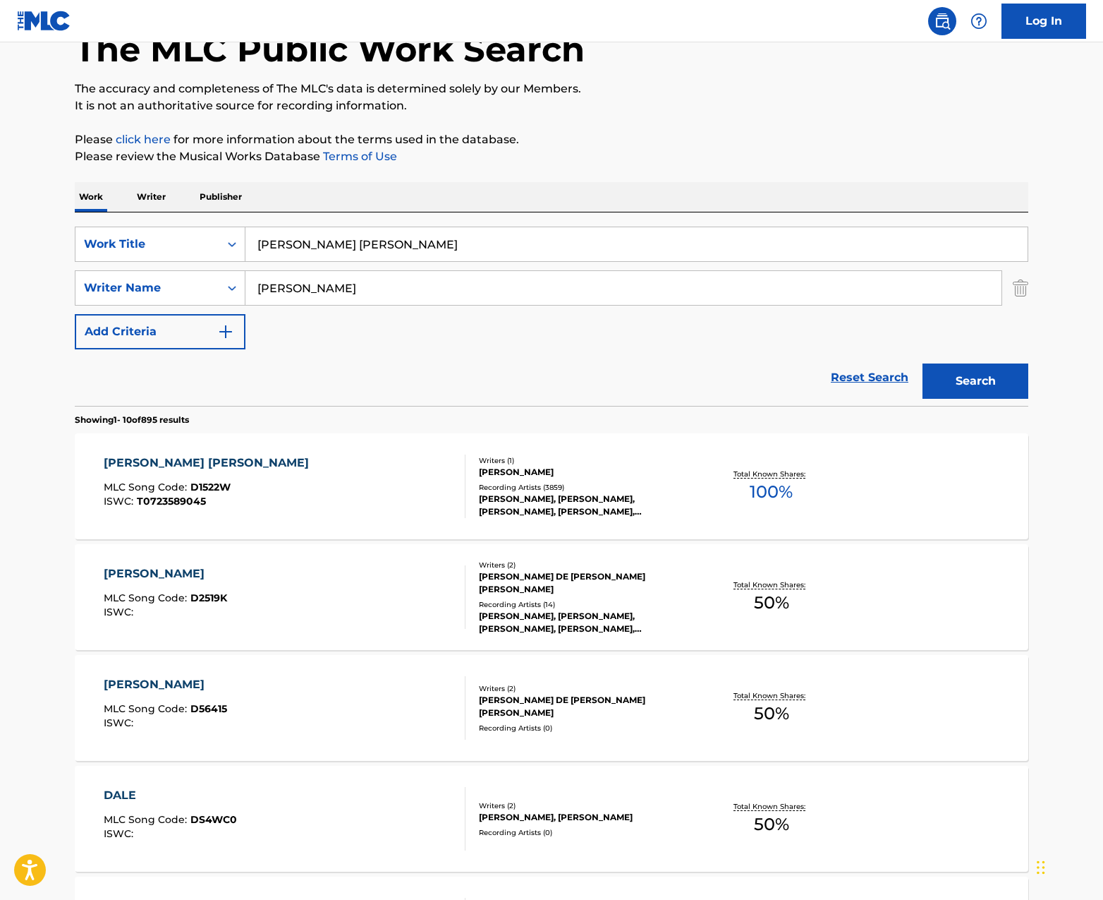
scroll to position [123, 0]
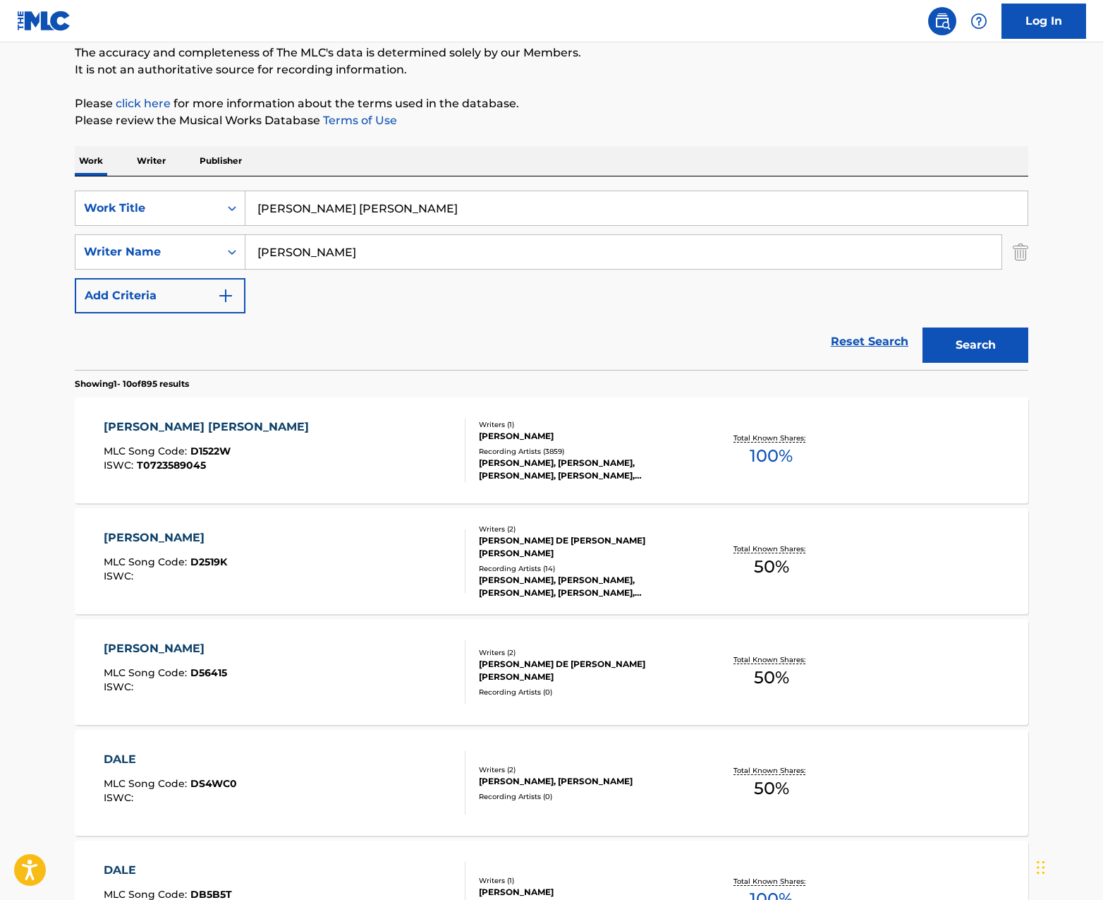
click at [631, 556] on div "[PERSON_NAME] DE [PERSON_NAME] [PERSON_NAME]" at bounding box center [585, 546] width 213 height 25
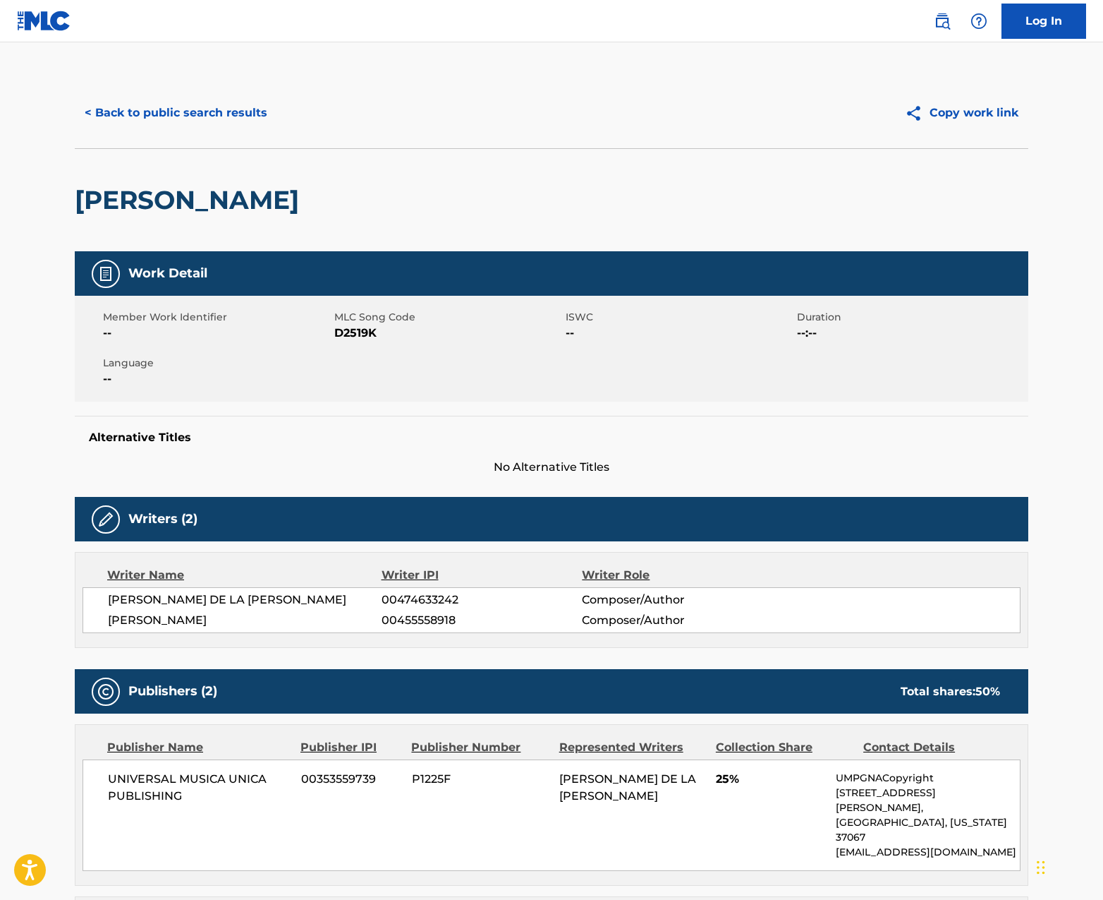
click at [231, 123] on button "< Back to public search results" at bounding box center [176, 112] width 202 height 35
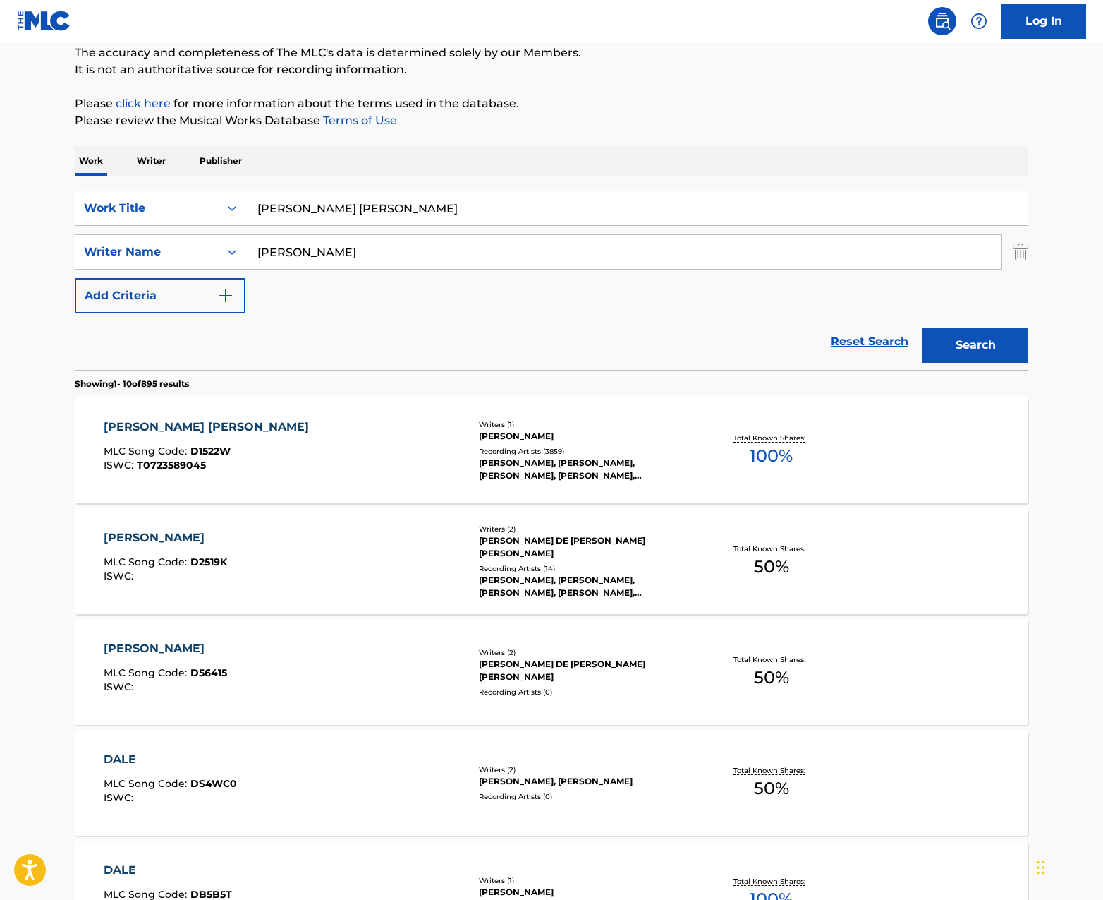
click at [554, 537] on div "[PERSON_NAME] DE [PERSON_NAME] [PERSON_NAME]" at bounding box center [585, 546] width 213 height 25
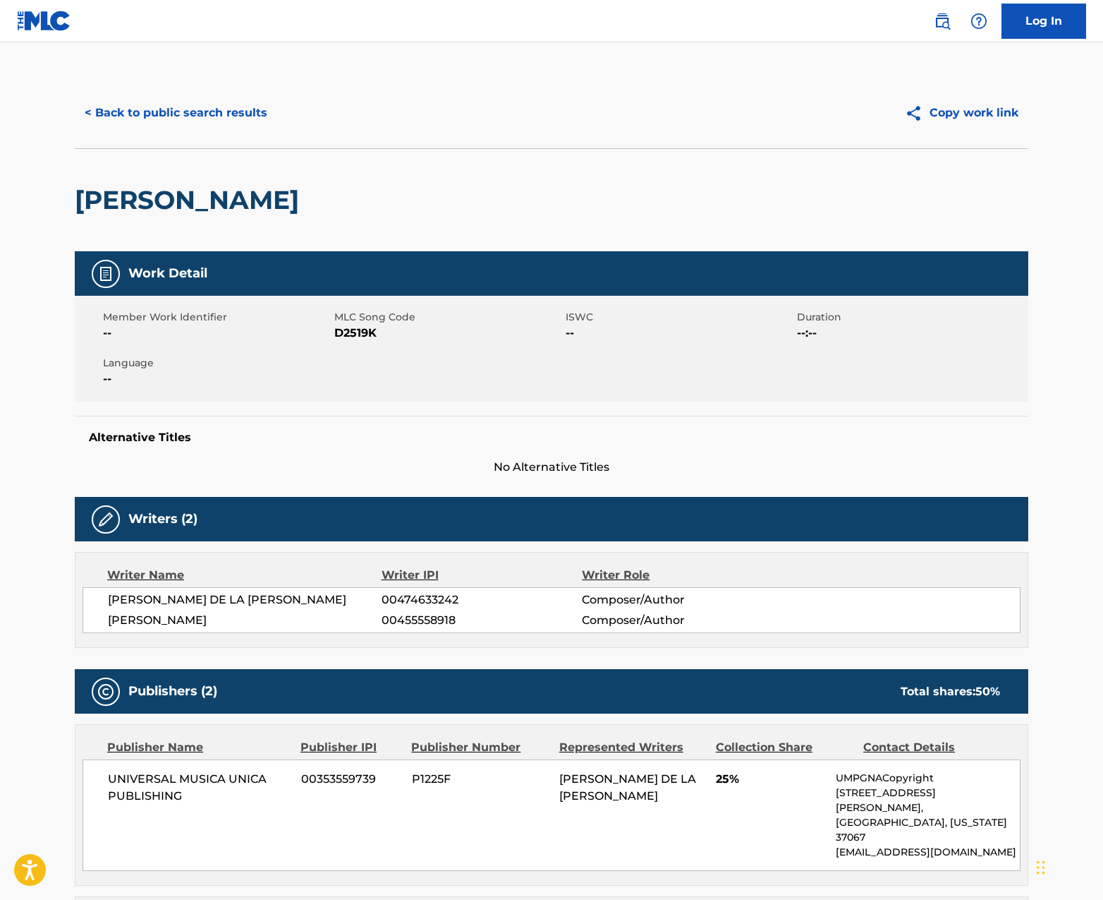
click at [138, 109] on button "< Back to public search results" at bounding box center [176, 112] width 202 height 35
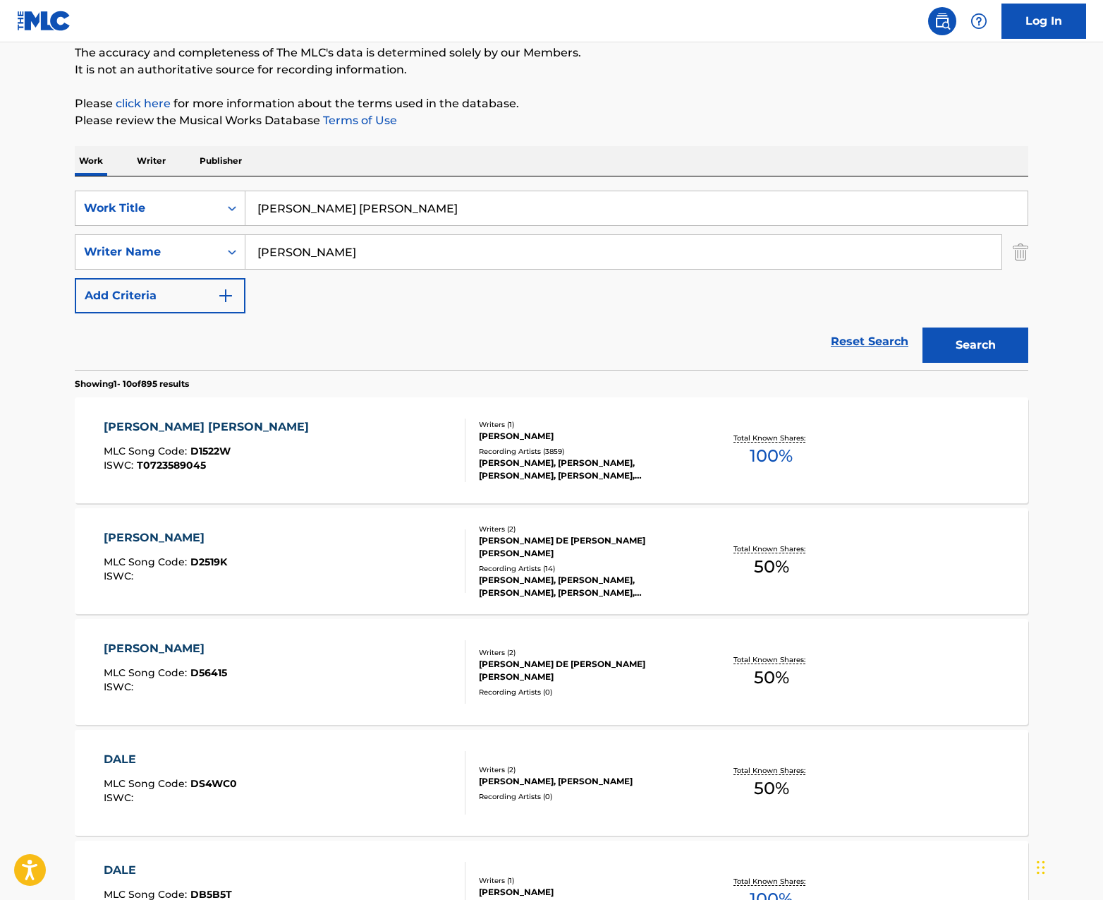
click at [597, 459] on div "[PERSON_NAME], [PERSON_NAME], [PERSON_NAME], [PERSON_NAME], REGGAETON LATINO" at bounding box center [585, 468] width 213 height 25
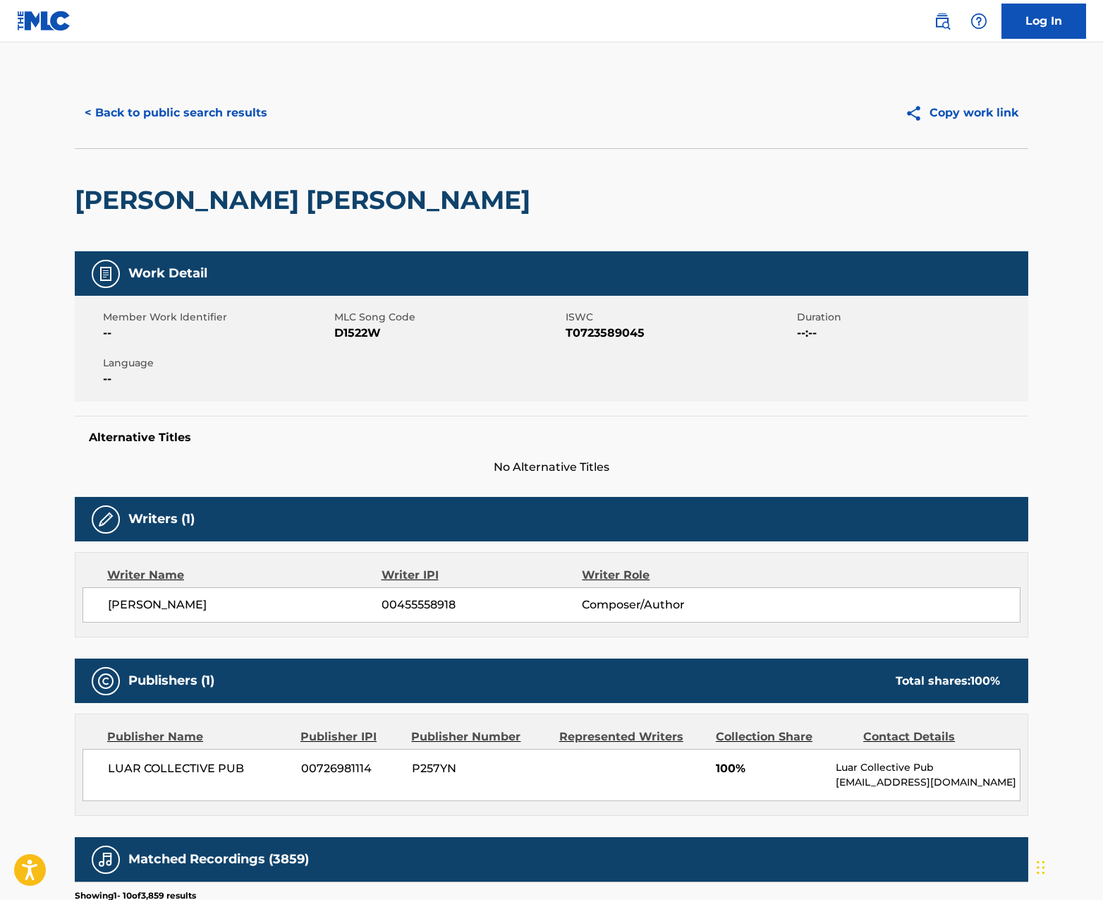
click at [151, 112] on button "< Back to public search results" at bounding box center [176, 112] width 202 height 35
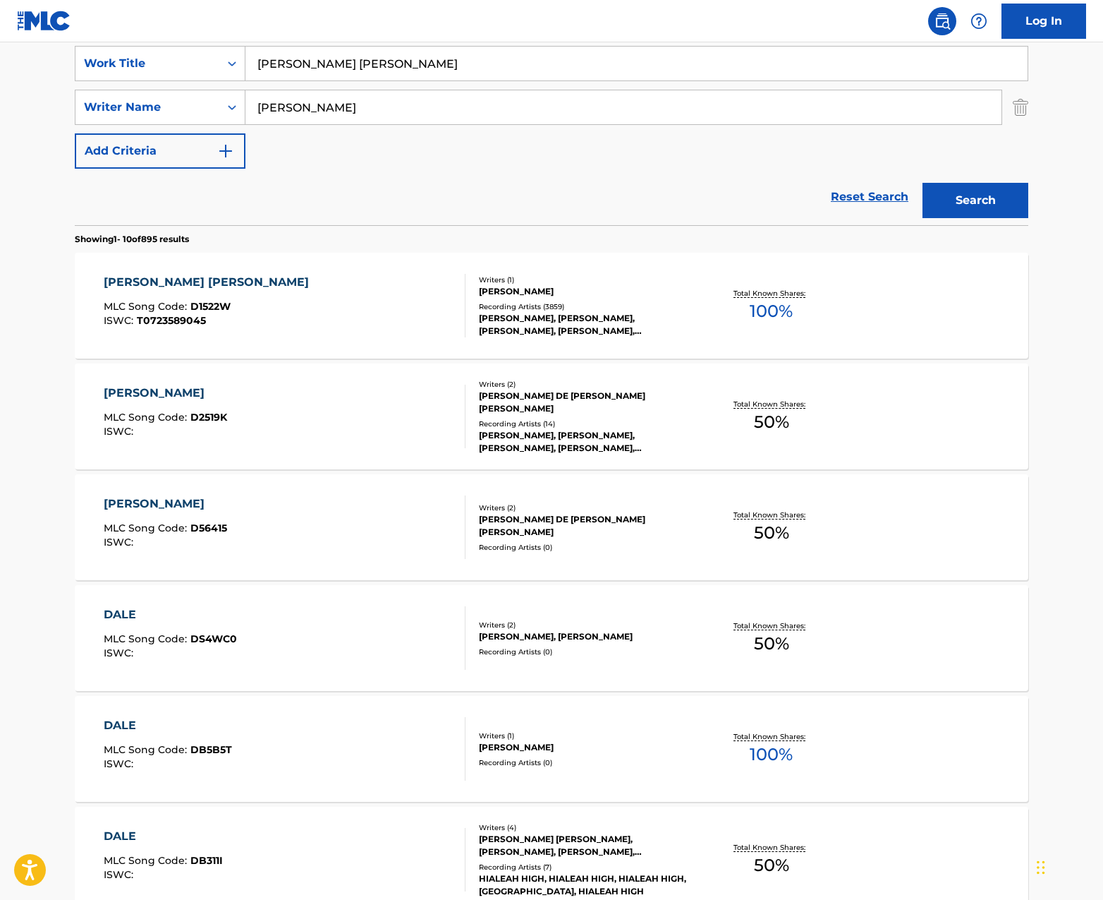
scroll to position [289, 0]
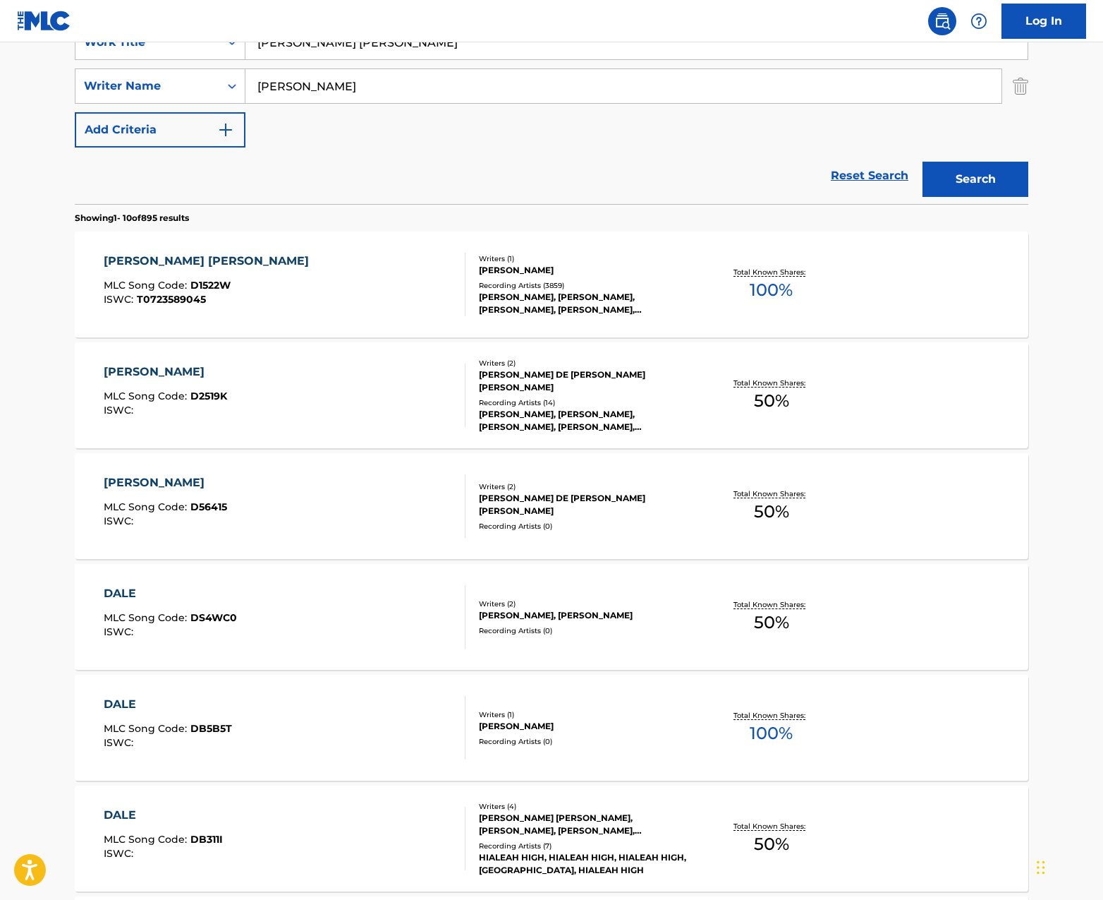
click at [575, 418] on div "[PERSON_NAME], [PERSON_NAME], [PERSON_NAME], [PERSON_NAME], [PERSON_NAME]" at bounding box center [585, 420] width 213 height 25
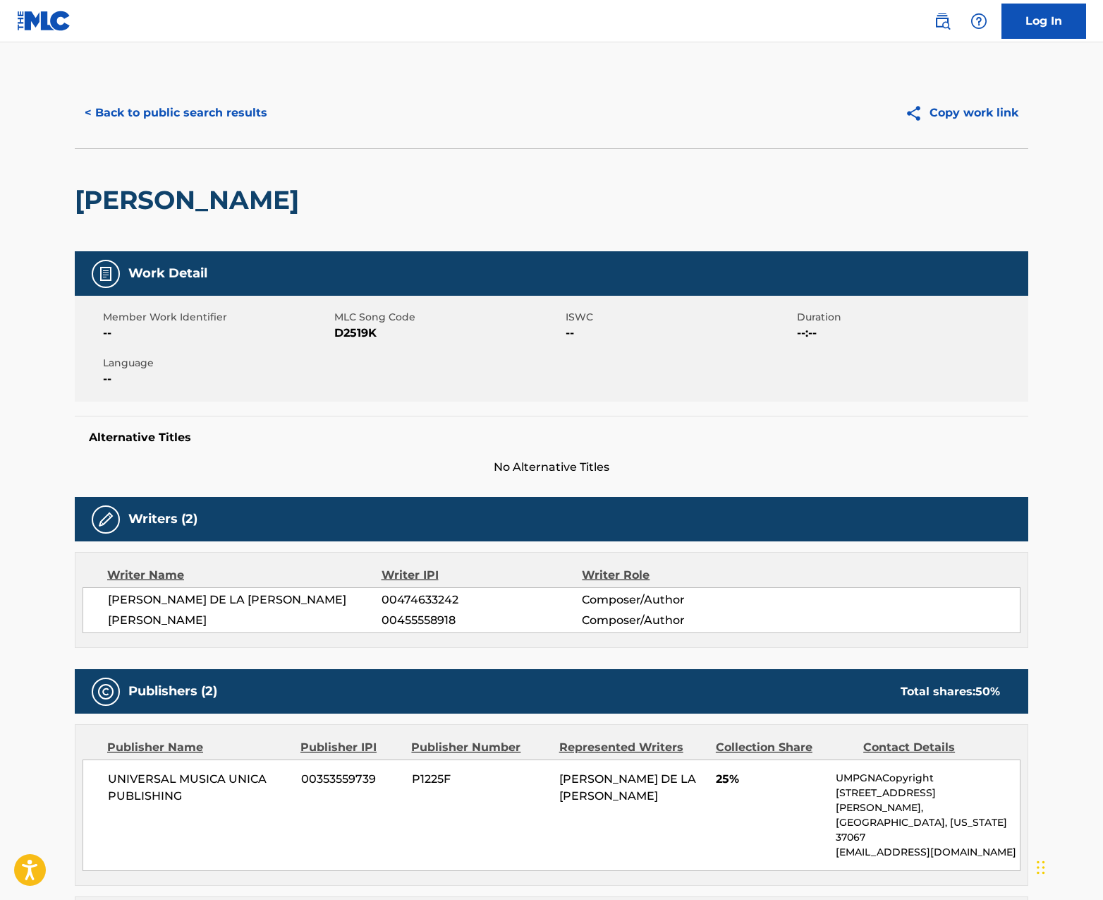
click at [164, 107] on button "< Back to public search results" at bounding box center [176, 112] width 202 height 35
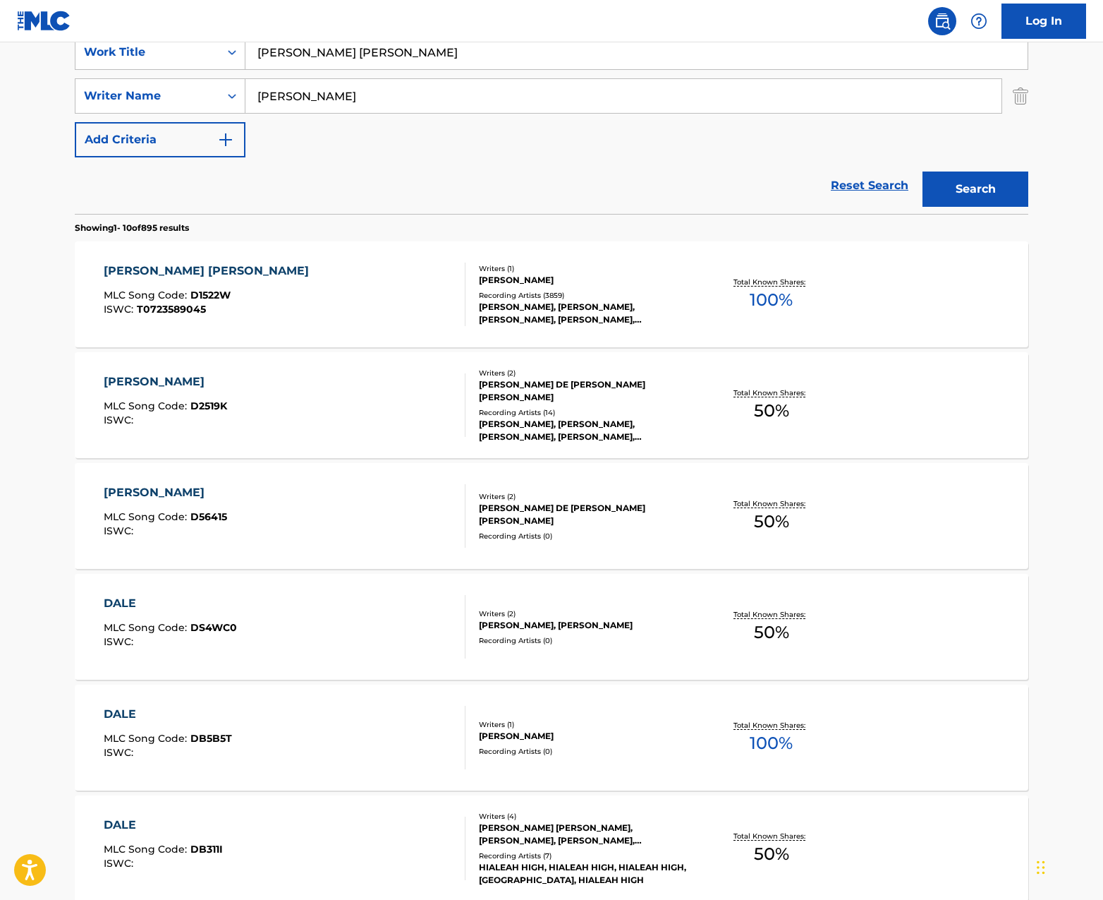
scroll to position [279, 0]
click at [559, 518] on div "[PERSON_NAME] DE [PERSON_NAME] [PERSON_NAME]" at bounding box center [585, 514] width 213 height 25
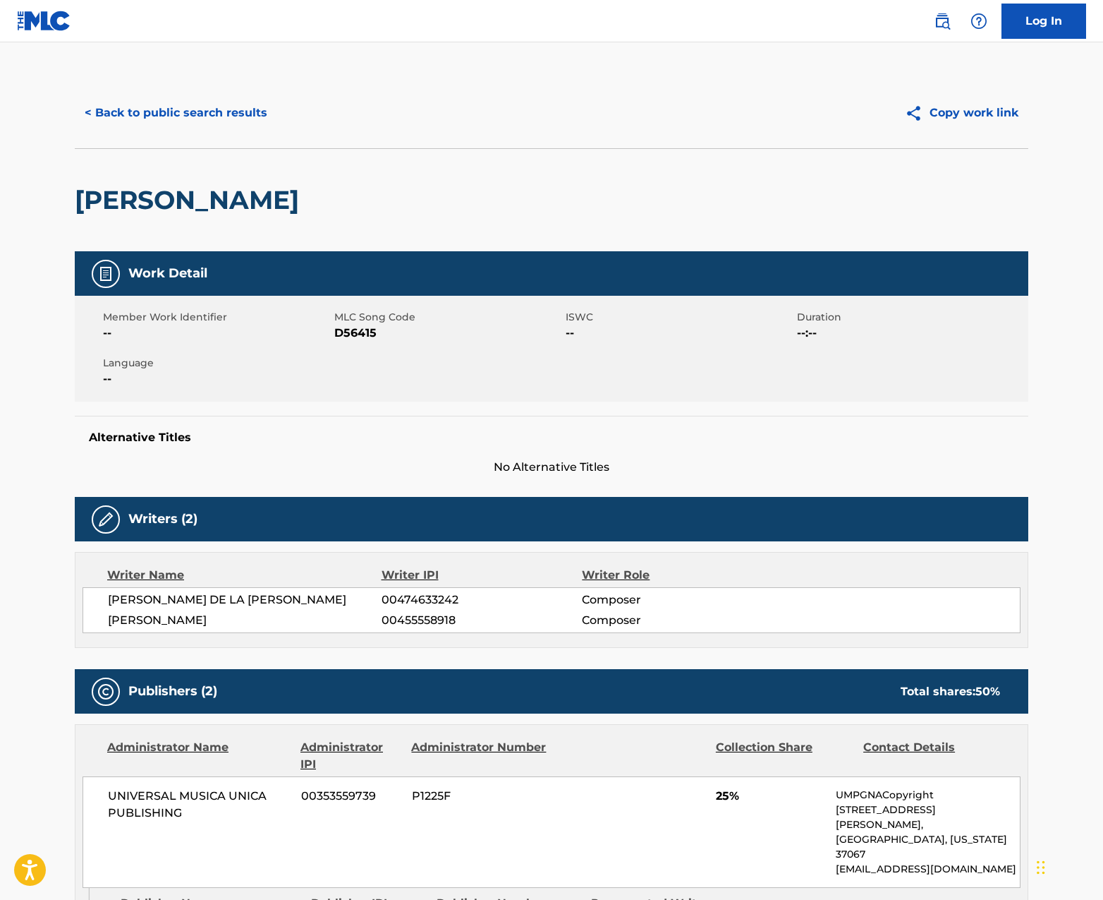
click at [194, 116] on button "< Back to public search results" at bounding box center [176, 112] width 202 height 35
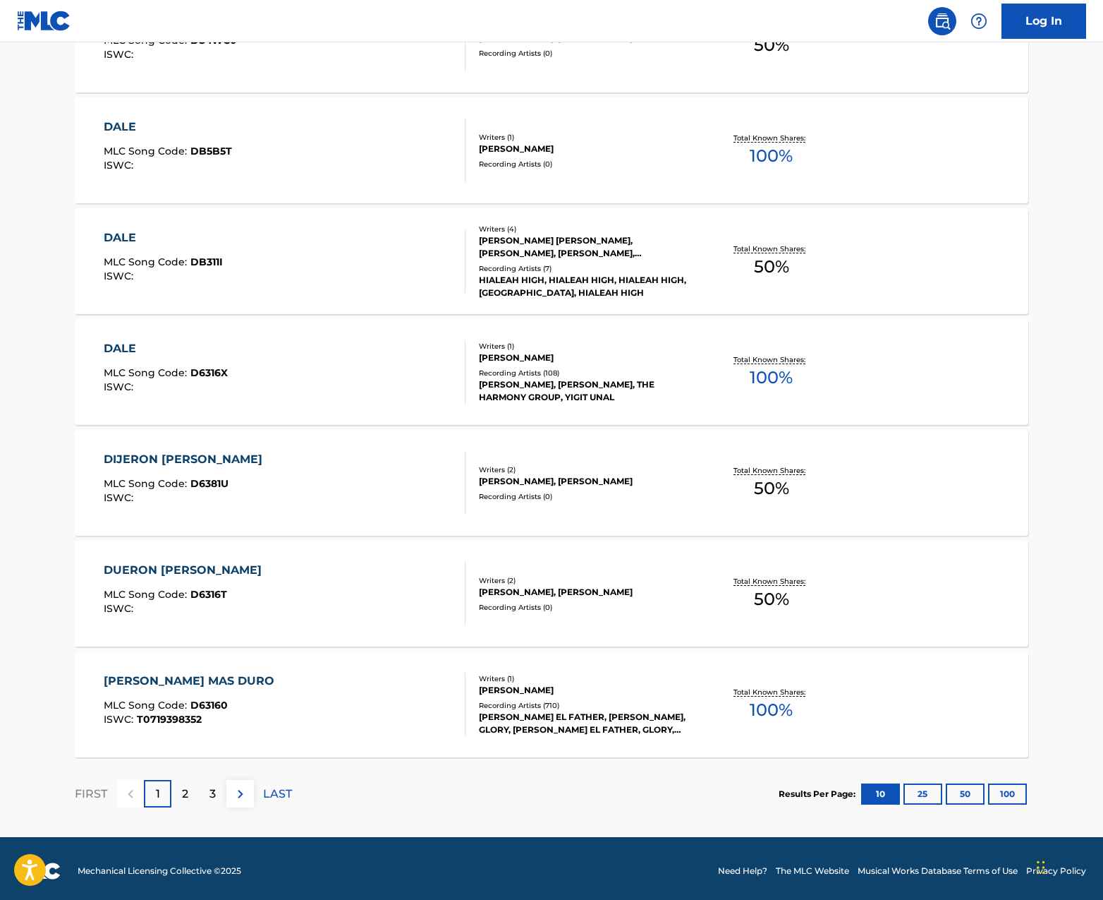
click at [557, 358] on div "[PERSON_NAME]" at bounding box center [585, 357] width 213 height 13
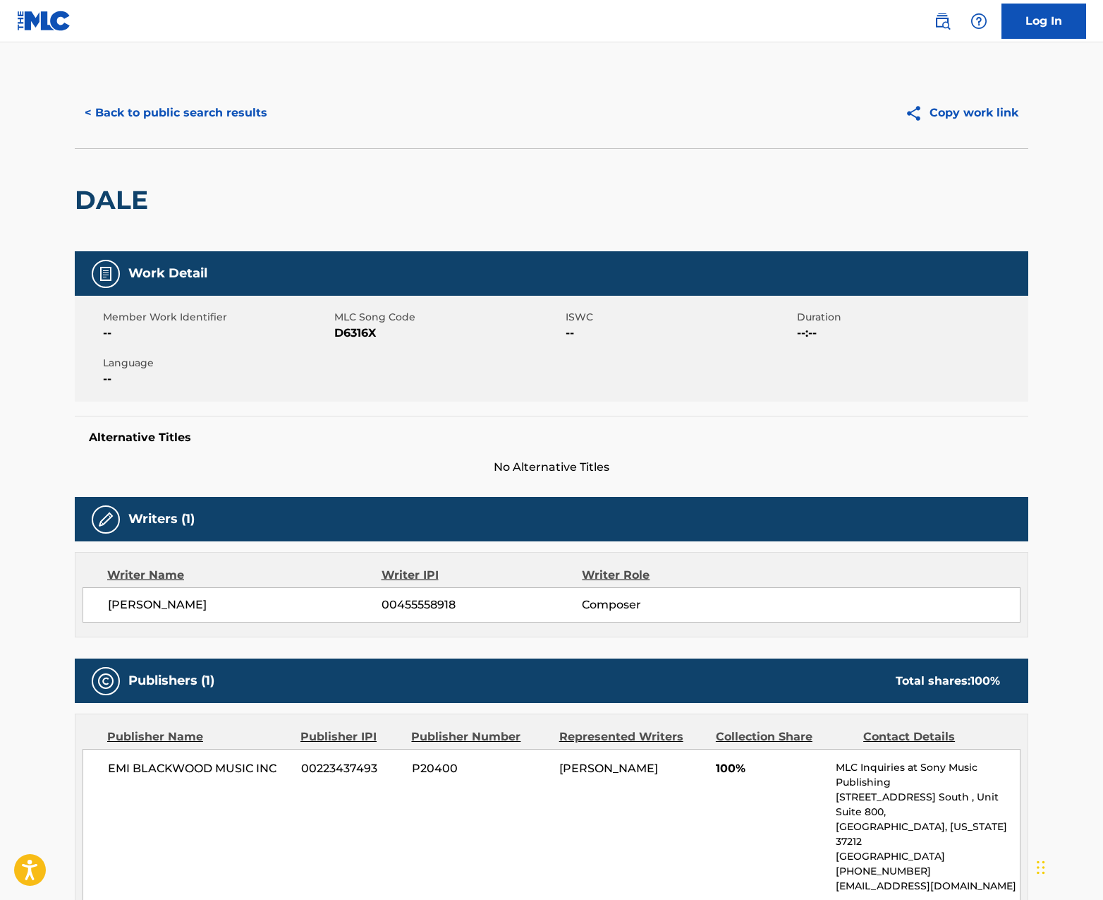
click at [243, 106] on button "< Back to public search results" at bounding box center [176, 112] width 202 height 35
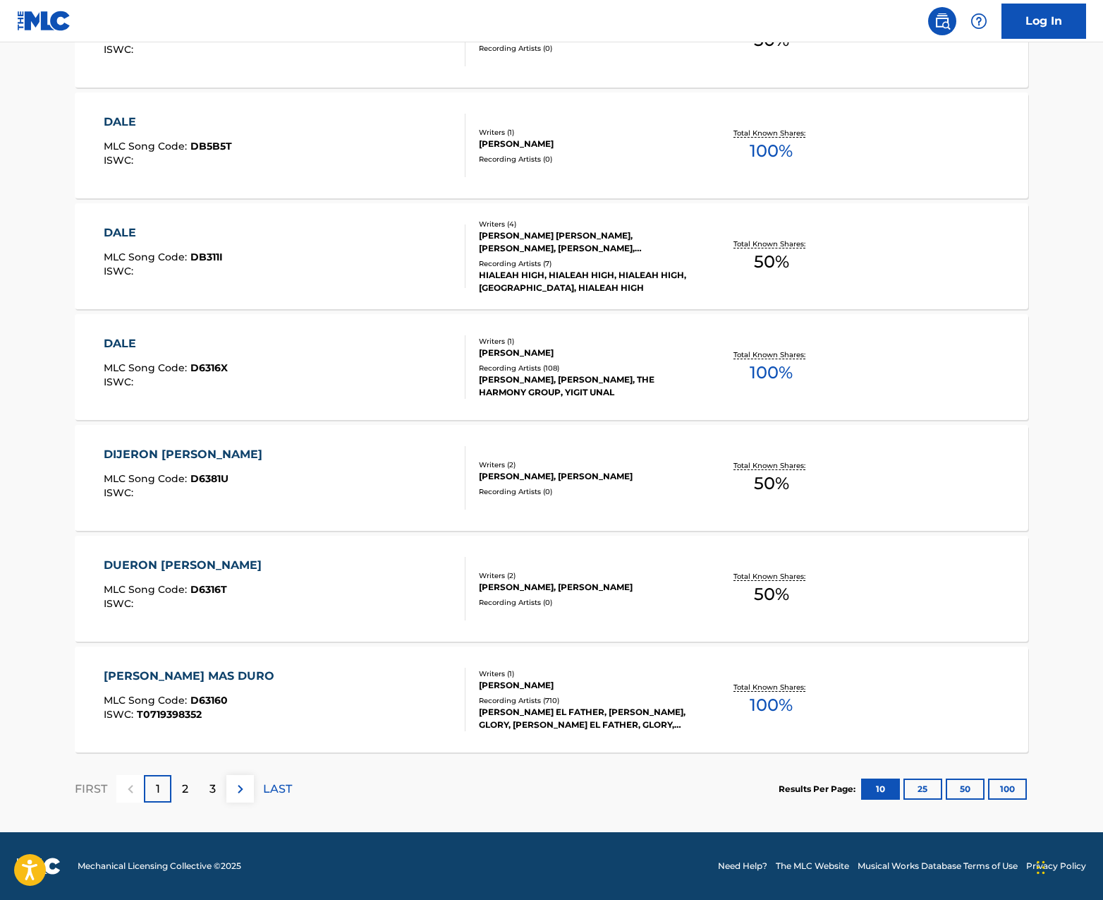
click at [655, 674] on div "Writers ( 1 )" at bounding box center [585, 673] width 213 height 11
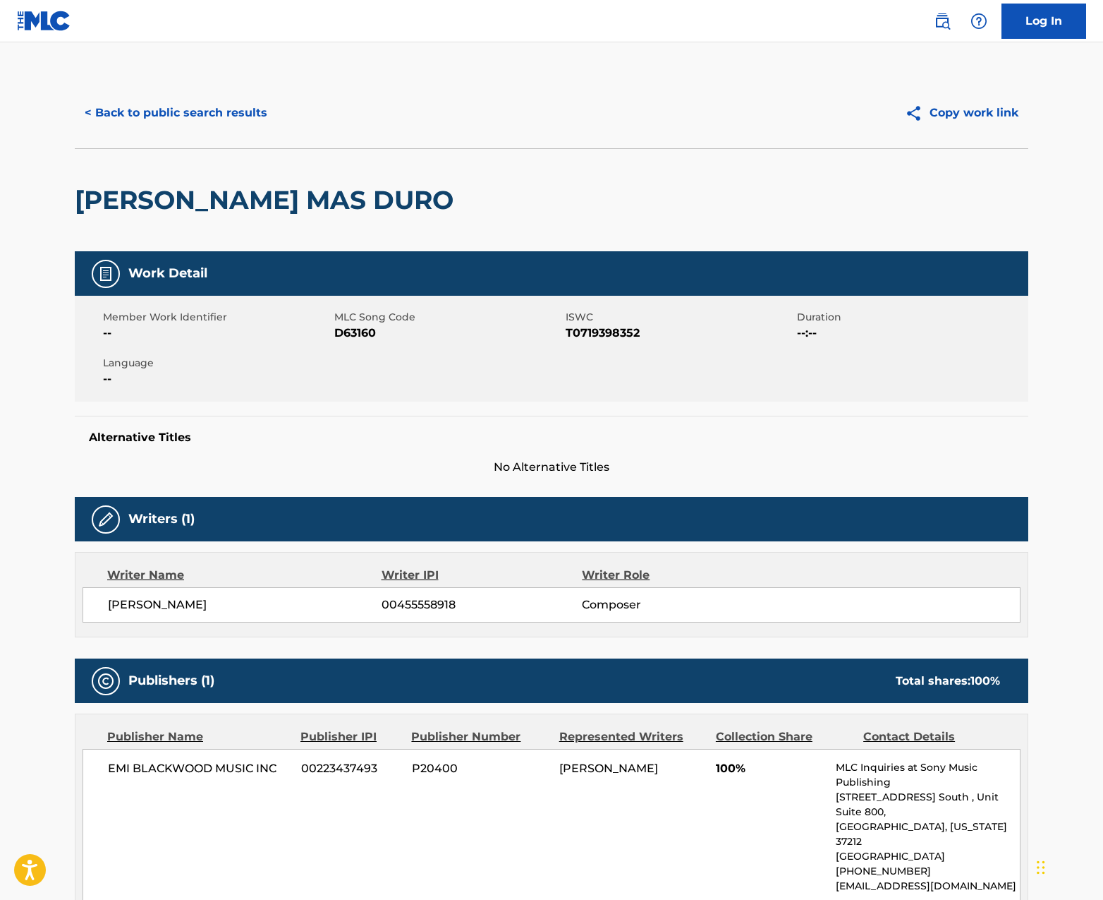
click at [135, 111] on button "< Back to public search results" at bounding box center [176, 112] width 202 height 35
